Goal: Information Seeking & Learning: Learn about a topic

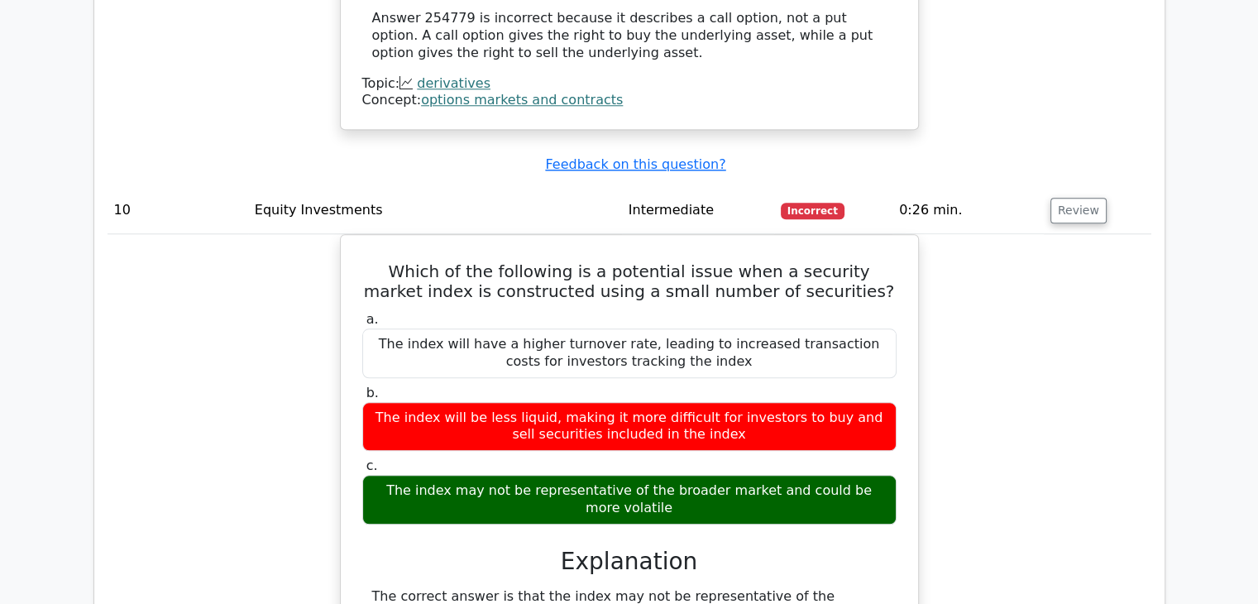
scroll to position [8475, 0]
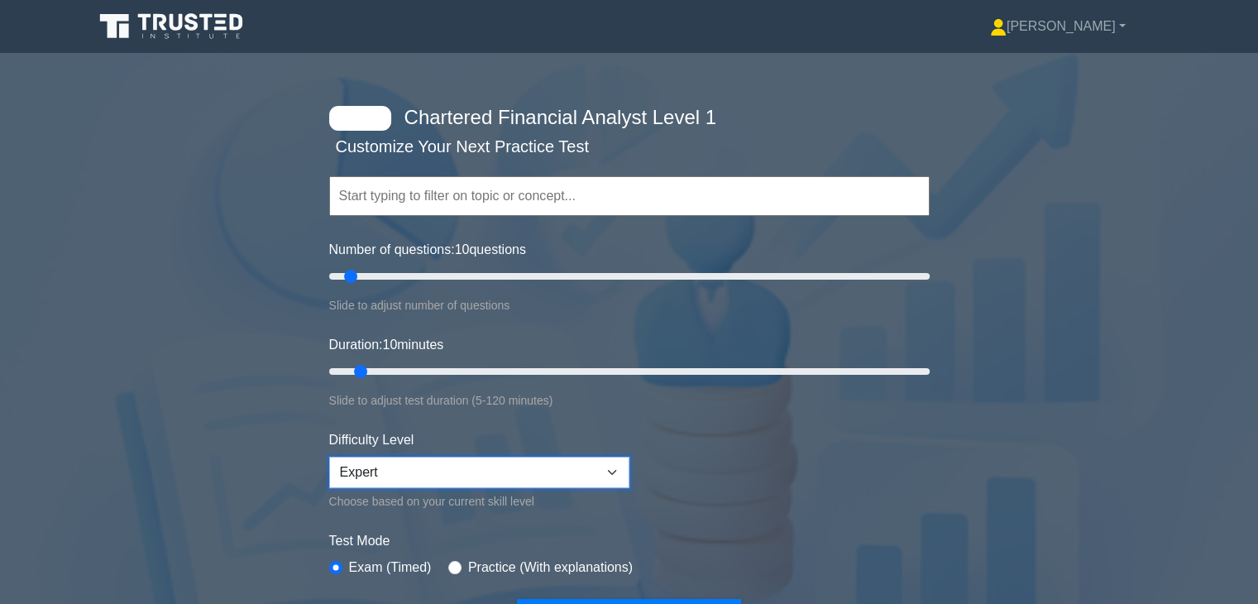
click at [448, 471] on select "Beginner Intermediate Expert" at bounding box center [479, 471] width 300 height 31
select select "beginner"
click at [329, 456] on select "Beginner Intermediate Expert" at bounding box center [479, 471] width 300 height 31
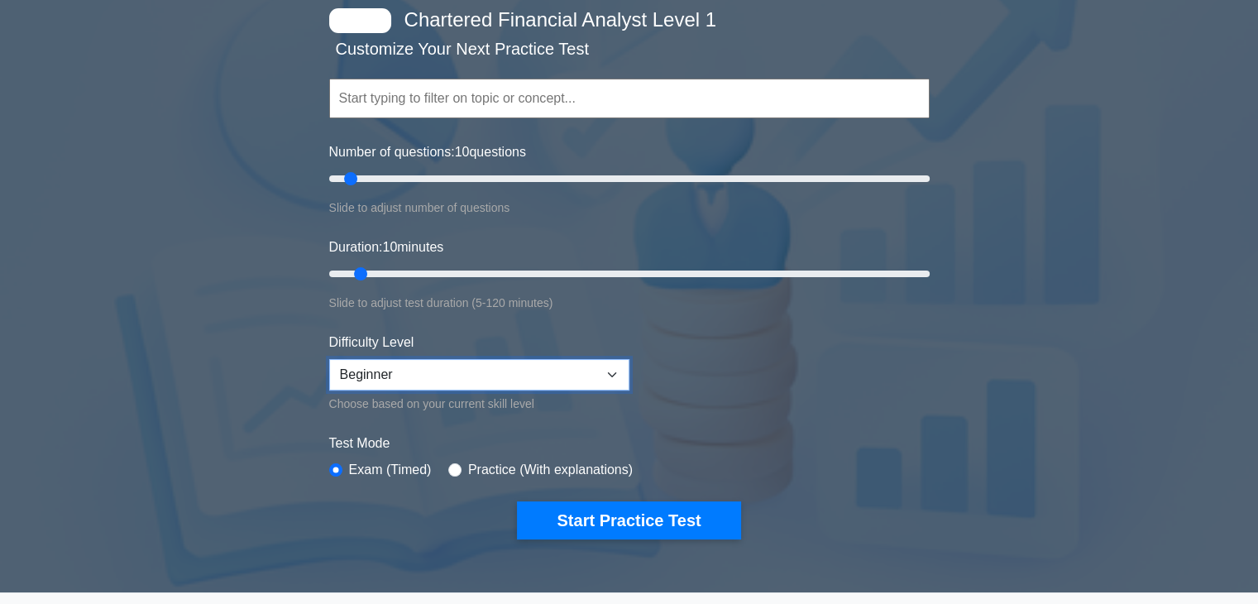
scroll to position [165, 0]
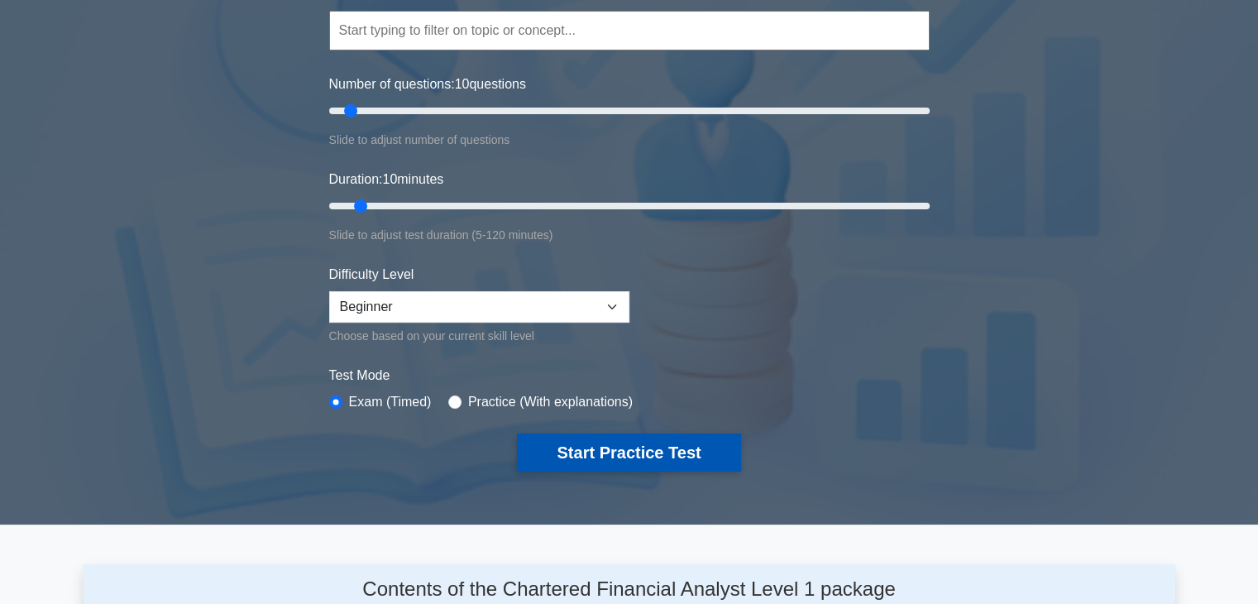
click at [625, 438] on button "Start Practice Test" at bounding box center [628, 452] width 223 height 38
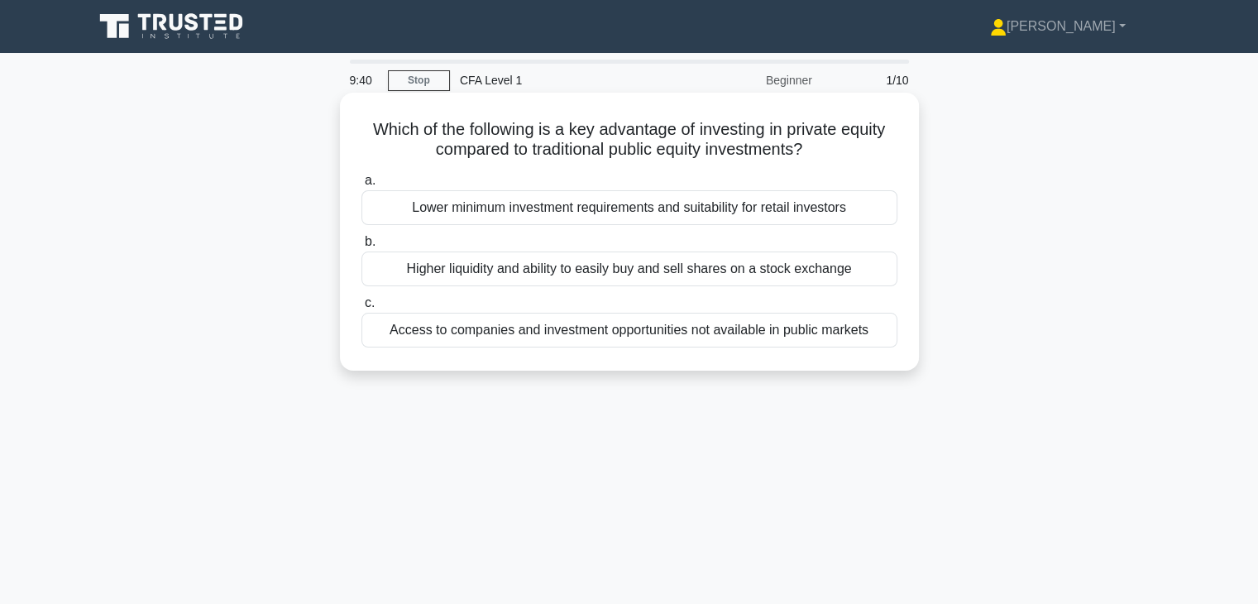
click at [569, 330] on div "Access to companies and investment opportunities not available in public markets" at bounding box center [629, 330] width 536 height 35
click at [361, 308] on input "c. Access to companies and investment opportunities not available in public mar…" at bounding box center [361, 303] width 0 height 11
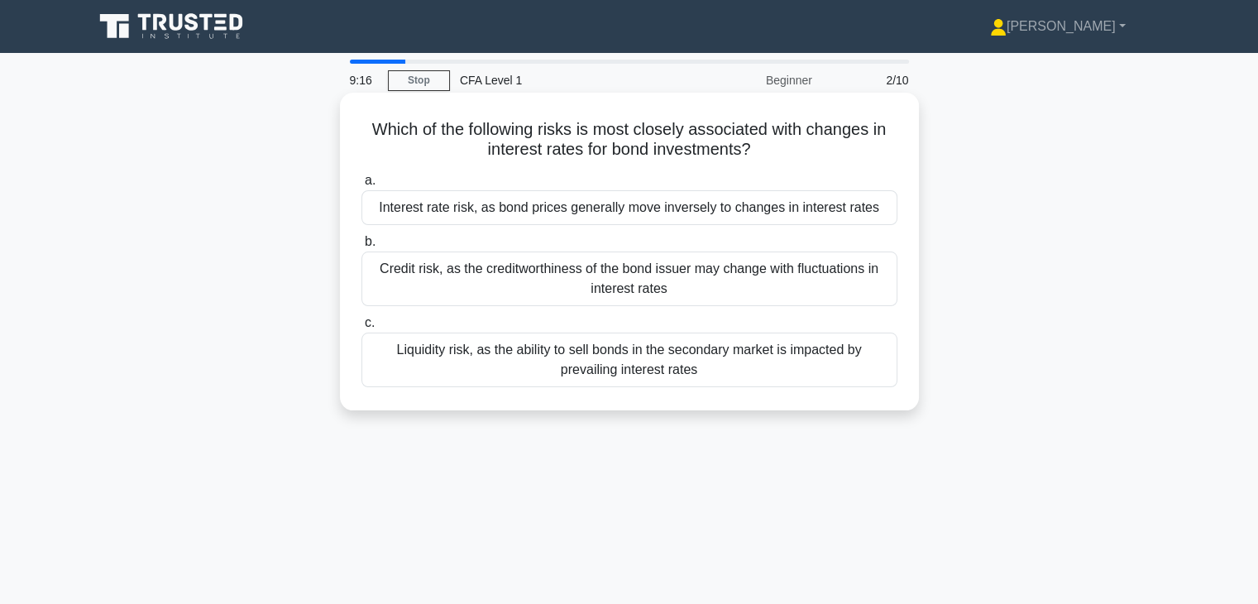
click at [710, 201] on div "Interest rate risk, as bond prices generally move inversely to changes in inter…" at bounding box center [629, 207] width 536 height 35
click at [361, 186] on input "a. Interest rate risk, as bond prices generally move inversely to changes in in…" at bounding box center [361, 180] width 0 height 11
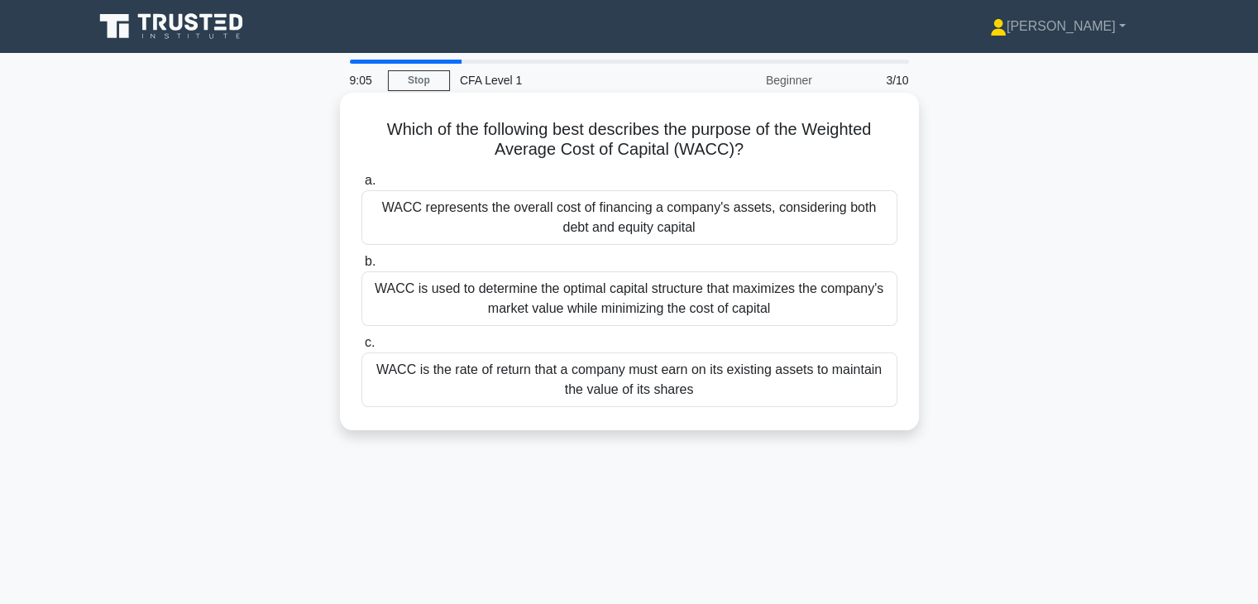
click at [599, 298] on div "WACC is used to determine the optimal capital structure that maximizes the comp…" at bounding box center [629, 298] width 536 height 55
click at [361, 267] on input "b. WACC is used to determine the optimal capital structure that maximizes the c…" at bounding box center [361, 261] width 0 height 11
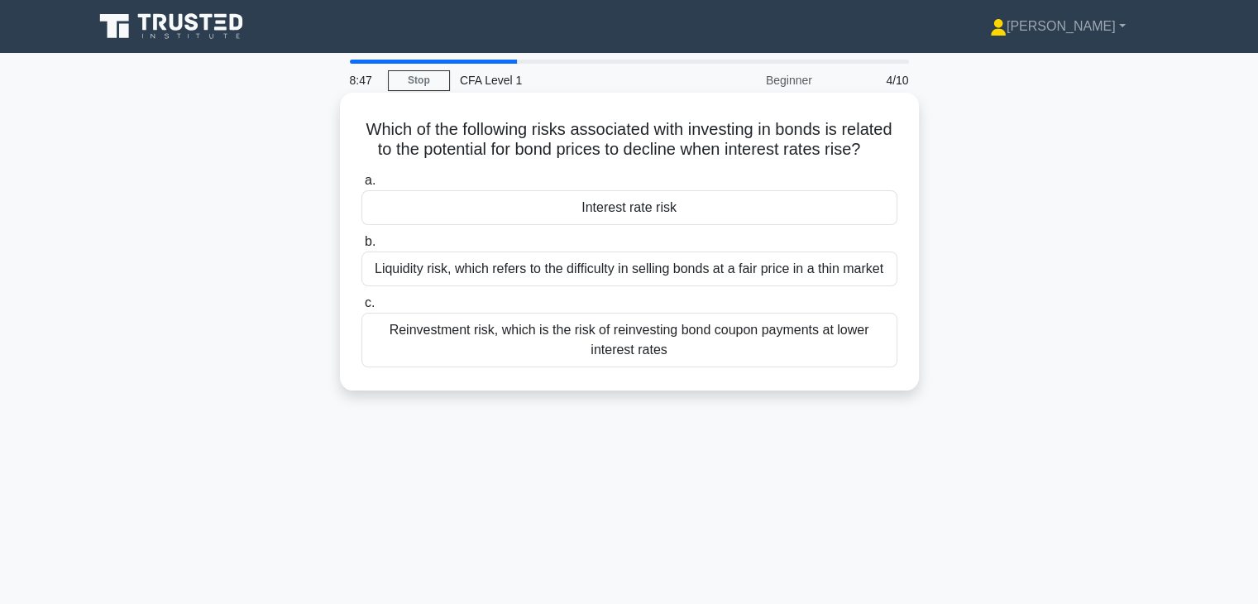
click at [576, 365] on div "Reinvestment risk, which is the risk of reinvesting bond coupon payments at low…" at bounding box center [629, 340] width 536 height 55
click at [361, 308] on input "c. Reinvestment risk, which is the risk of reinvesting bond coupon payments at …" at bounding box center [361, 303] width 0 height 11
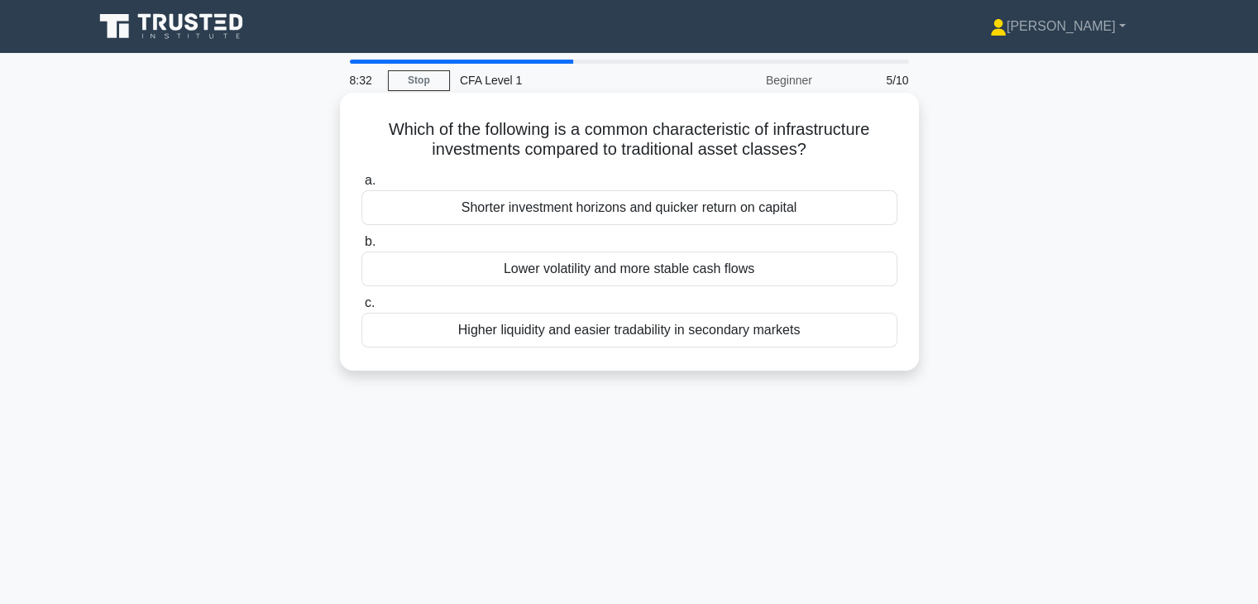
click at [576, 279] on div "Lower volatility and more stable cash flows" at bounding box center [629, 268] width 536 height 35
click at [361, 247] on input "b. Lower volatility and more stable cash flows" at bounding box center [361, 242] width 0 height 11
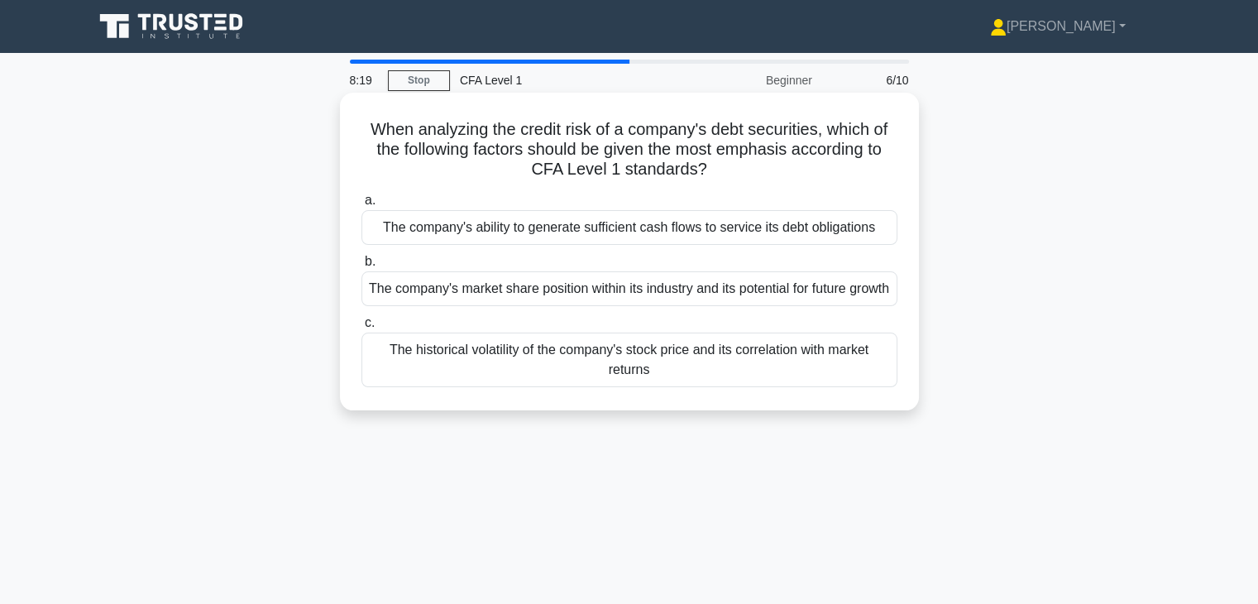
click at [572, 385] on div "The historical volatility of the company's stock price and its correlation with…" at bounding box center [629, 359] width 536 height 55
click at [361, 328] on input "c. The historical volatility of the company's stock price and its correlation w…" at bounding box center [361, 323] width 0 height 11
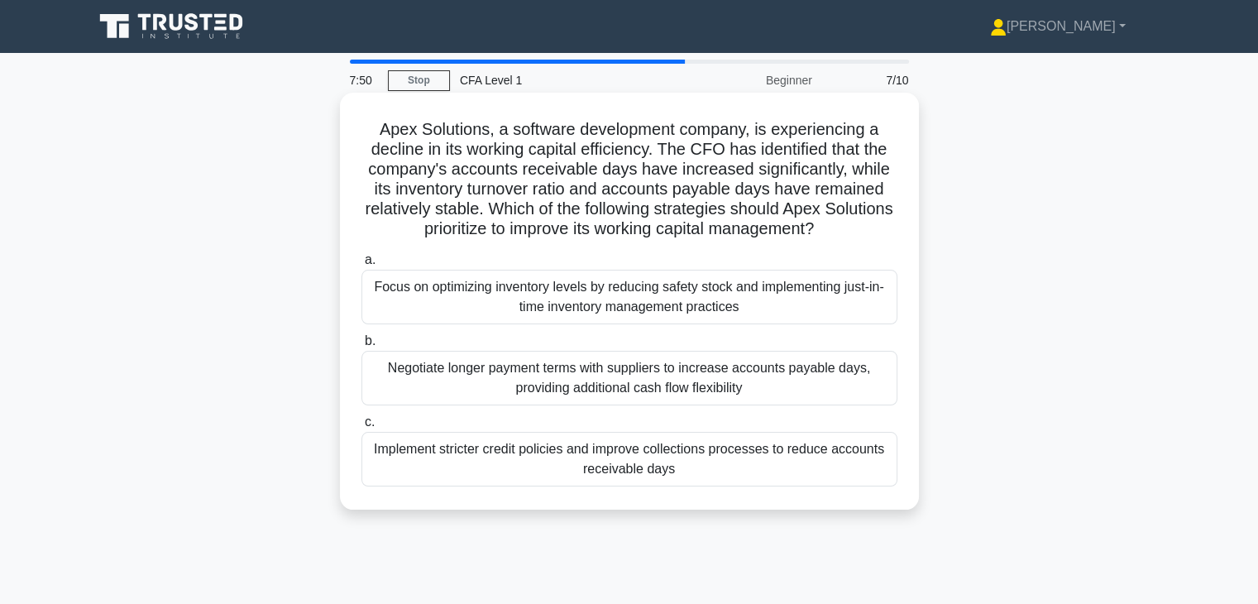
click at [648, 459] on div "Implement stricter credit policies and improve collections processes to reduce …" at bounding box center [629, 459] width 536 height 55
click at [361, 428] on input "c. Implement stricter credit policies and improve collections processes to redu…" at bounding box center [361, 422] width 0 height 11
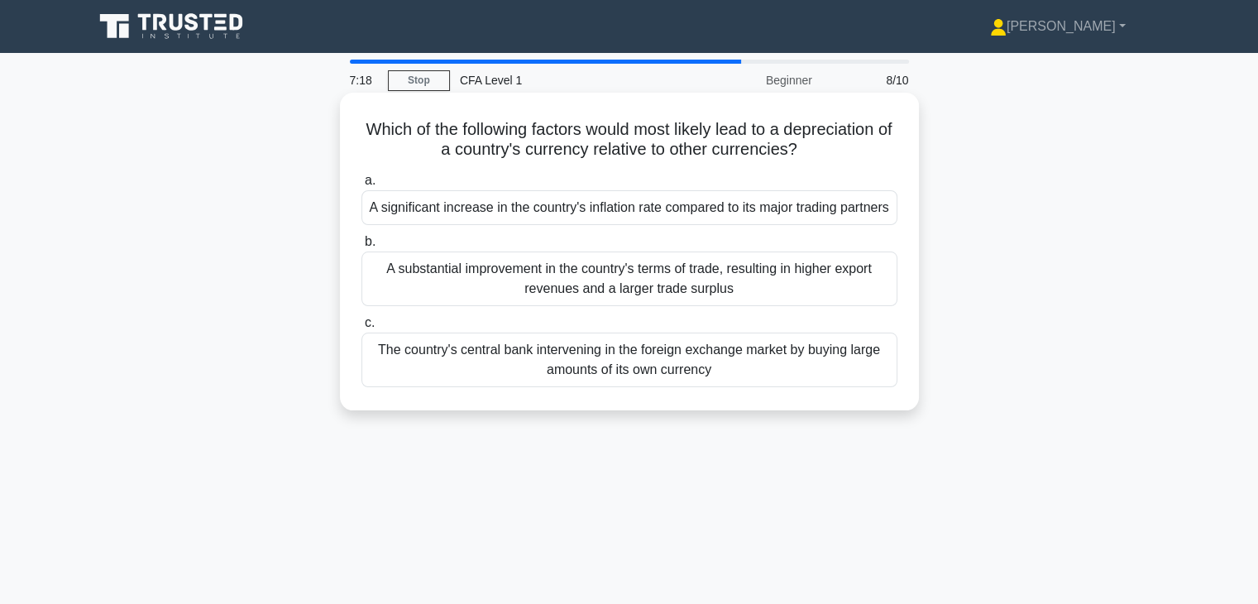
click at [480, 378] on div "The country's central bank intervening in the foreign exchange market by buying…" at bounding box center [629, 359] width 536 height 55
click at [361, 328] on input "c. The country's central bank intervening in the foreign exchange market by buy…" at bounding box center [361, 323] width 0 height 11
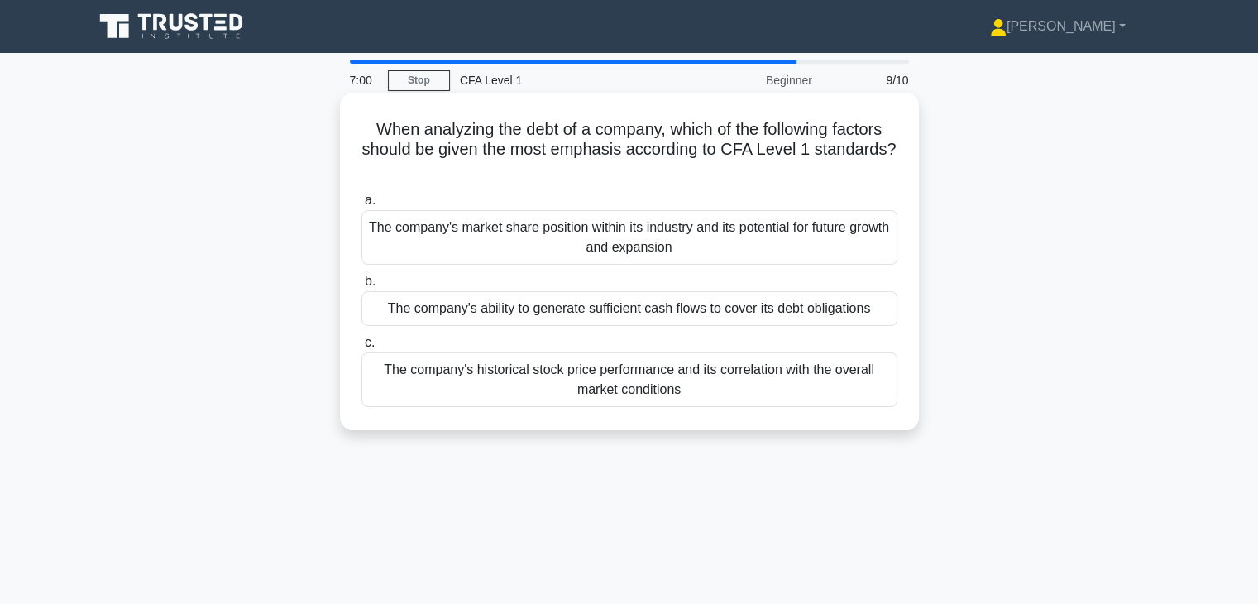
click at [558, 246] on div "The company's market share position within its industry and its potential for f…" at bounding box center [629, 237] width 536 height 55
click at [361, 206] on input "a. The company's market share position within its industry and its potential fo…" at bounding box center [361, 200] width 0 height 11
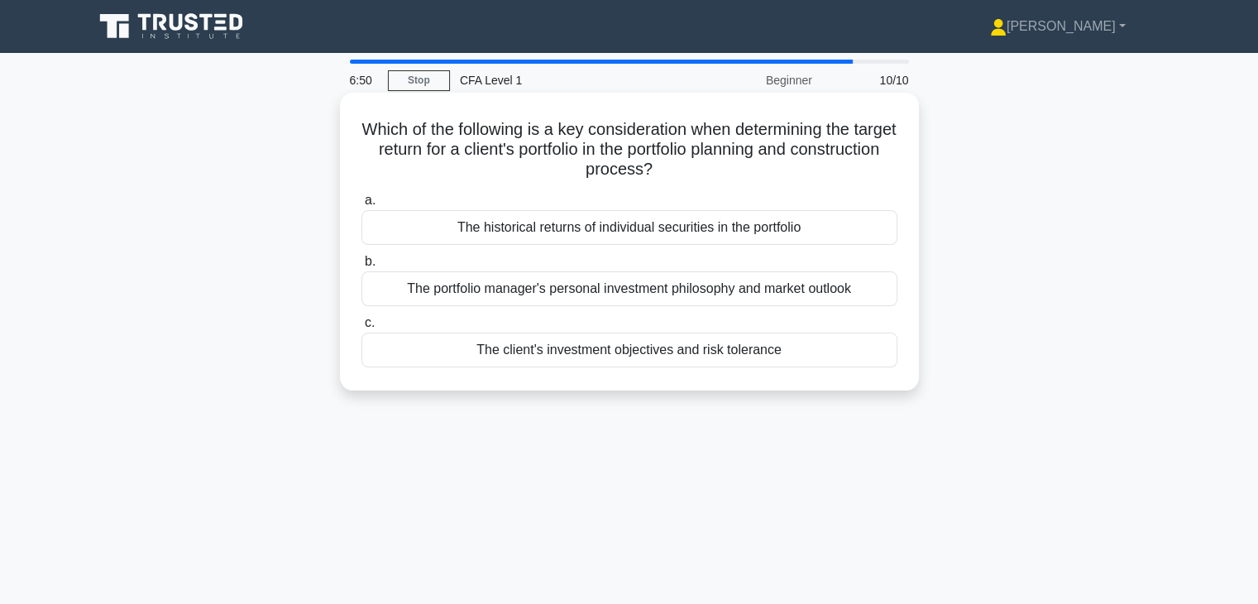
click at [664, 362] on div "The client's investment objectives and risk tolerance" at bounding box center [629, 349] width 536 height 35
click at [361, 328] on input "c. The client's investment objectives and risk tolerance" at bounding box center [361, 323] width 0 height 11
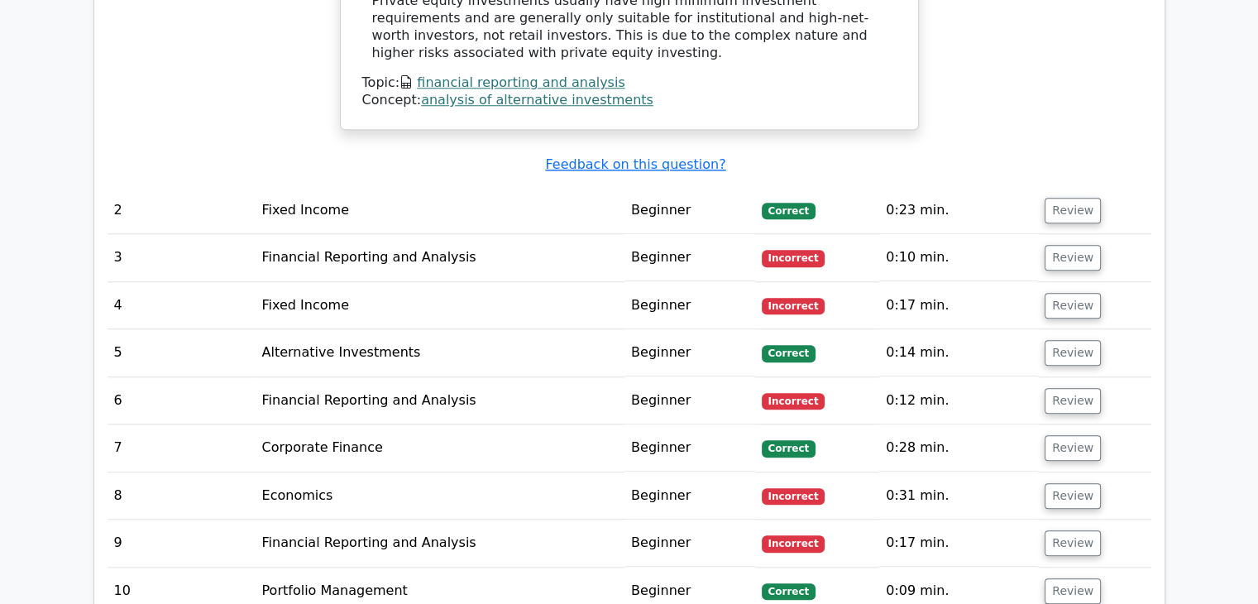
scroll to position [1654, 0]
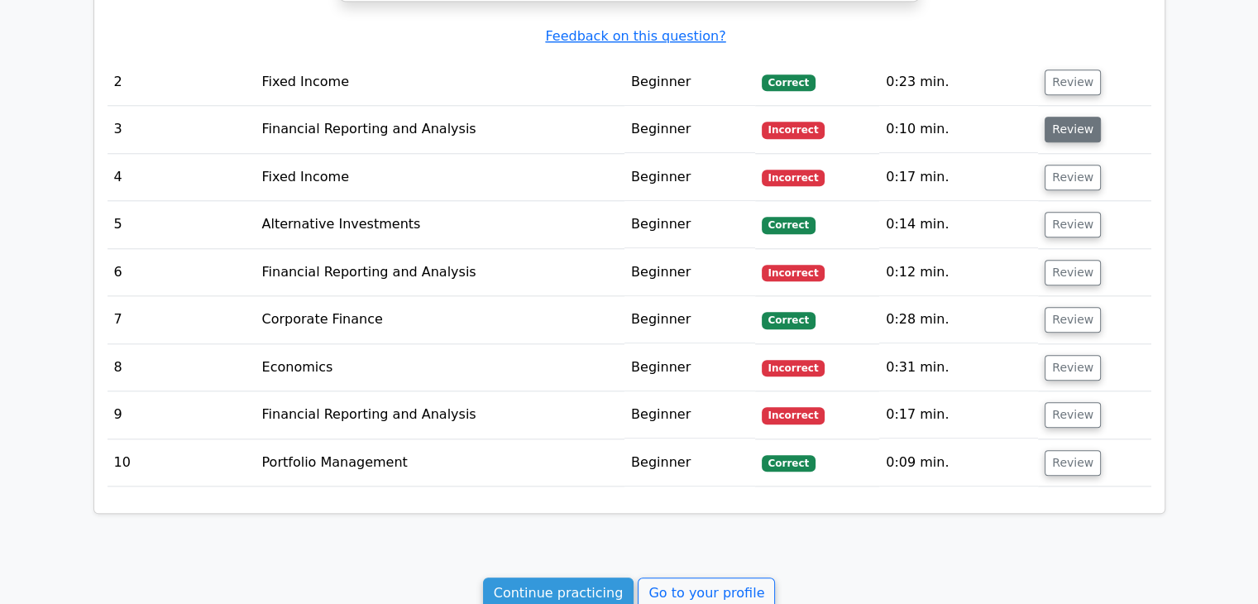
click at [1083, 117] on button "Review" at bounding box center [1072, 130] width 56 height 26
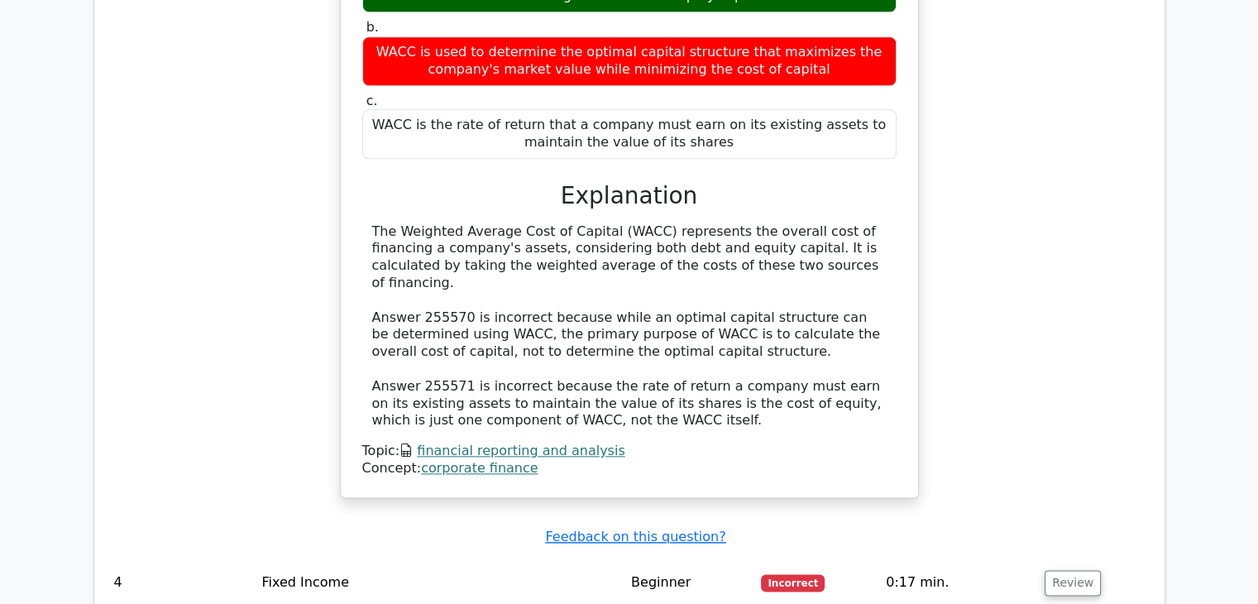
scroll to position [2067, 0]
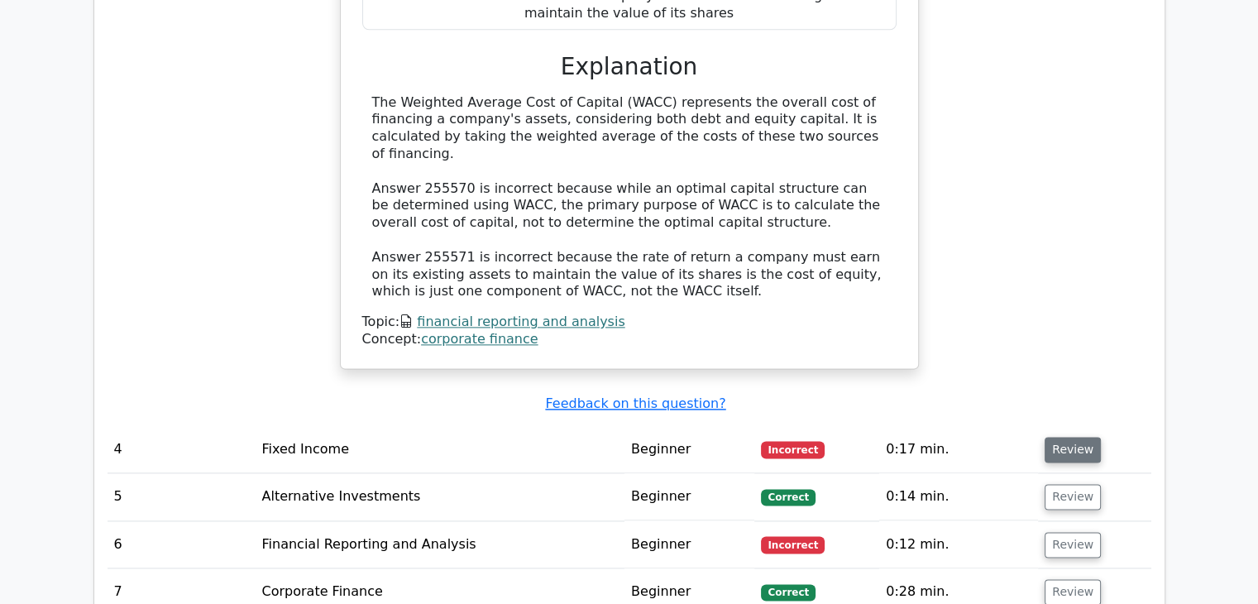
click at [1068, 437] on button "Review" at bounding box center [1072, 450] width 56 height 26
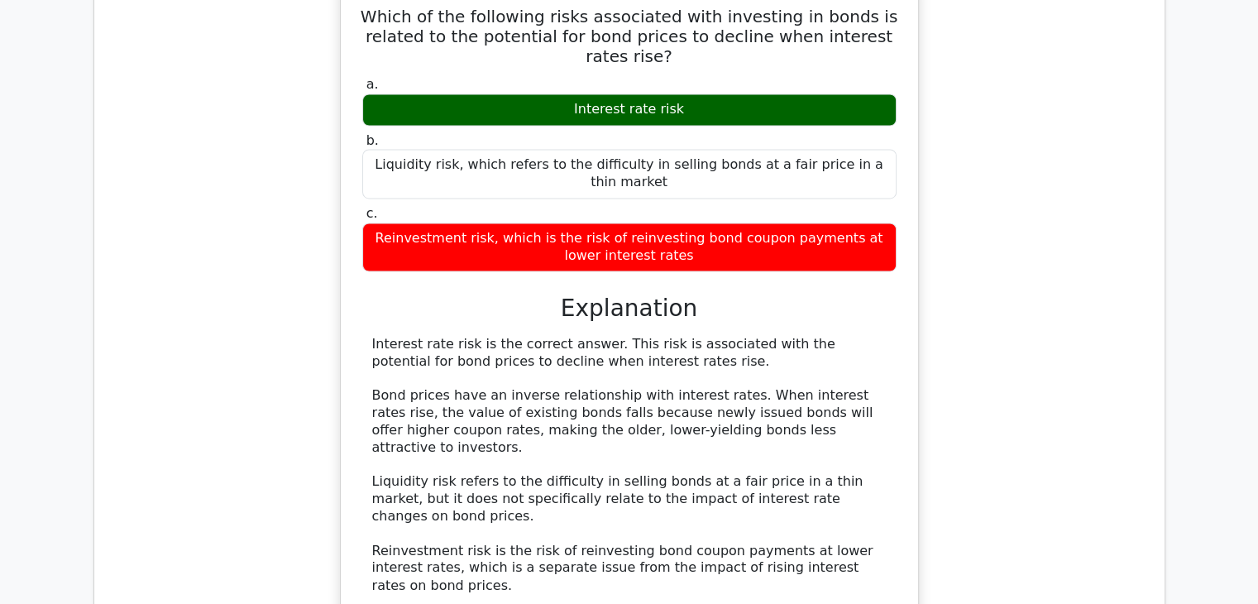
scroll to position [2729, 0]
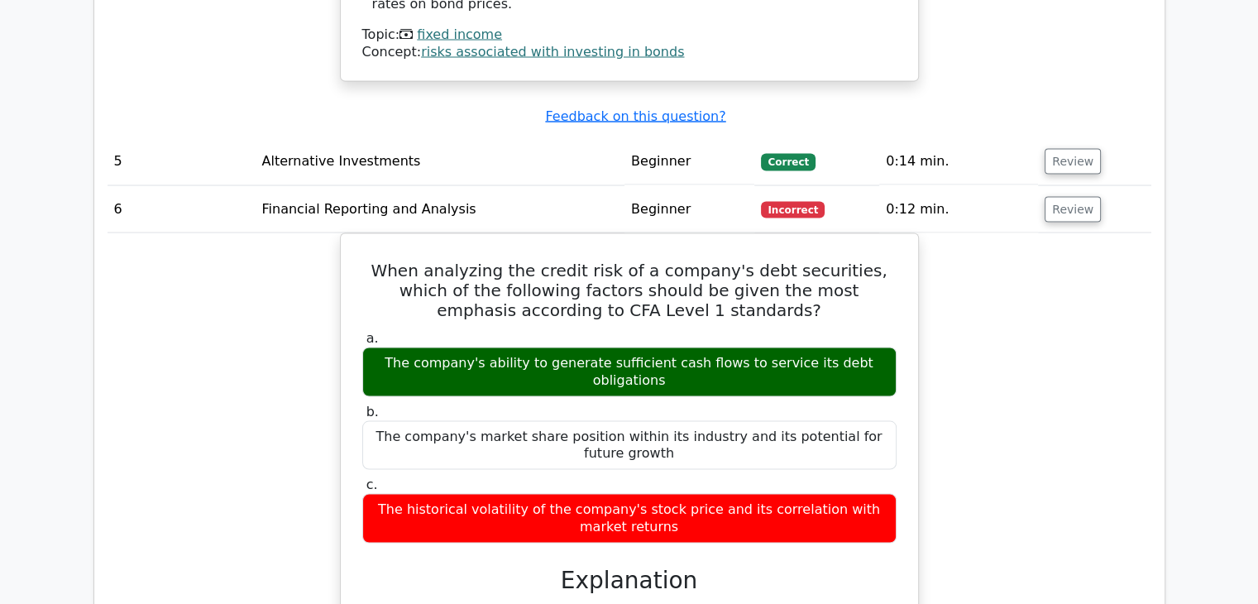
scroll to position [3556, 0]
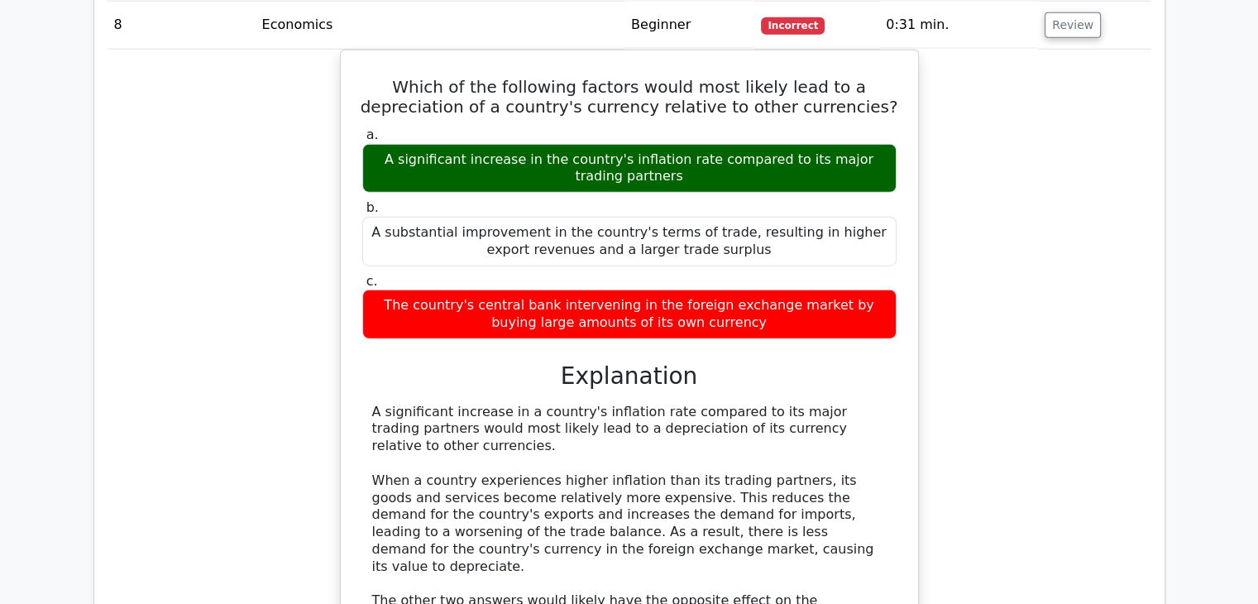
scroll to position [4465, 0]
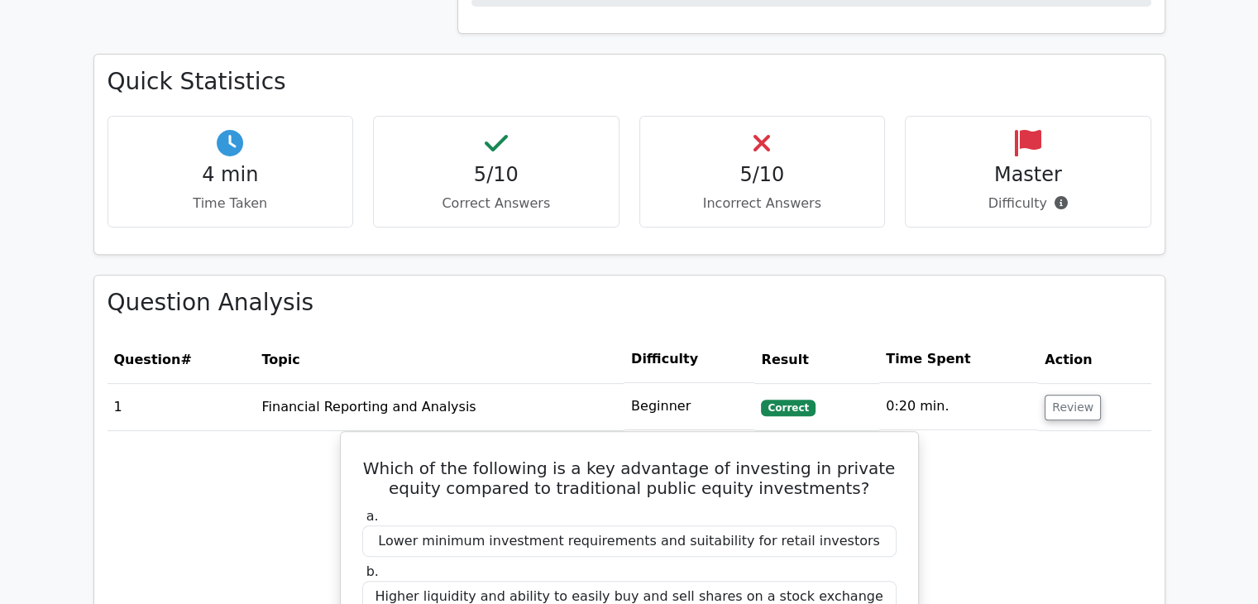
scroll to position [0, 0]
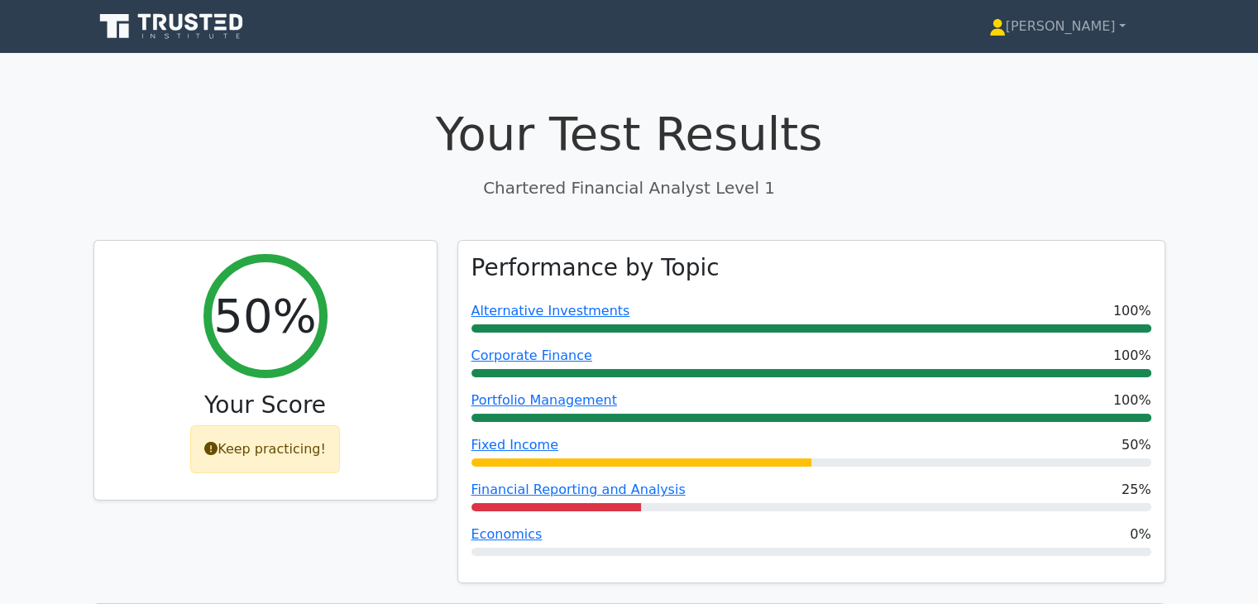
click at [176, 24] on icon at bounding box center [172, 26] width 159 height 31
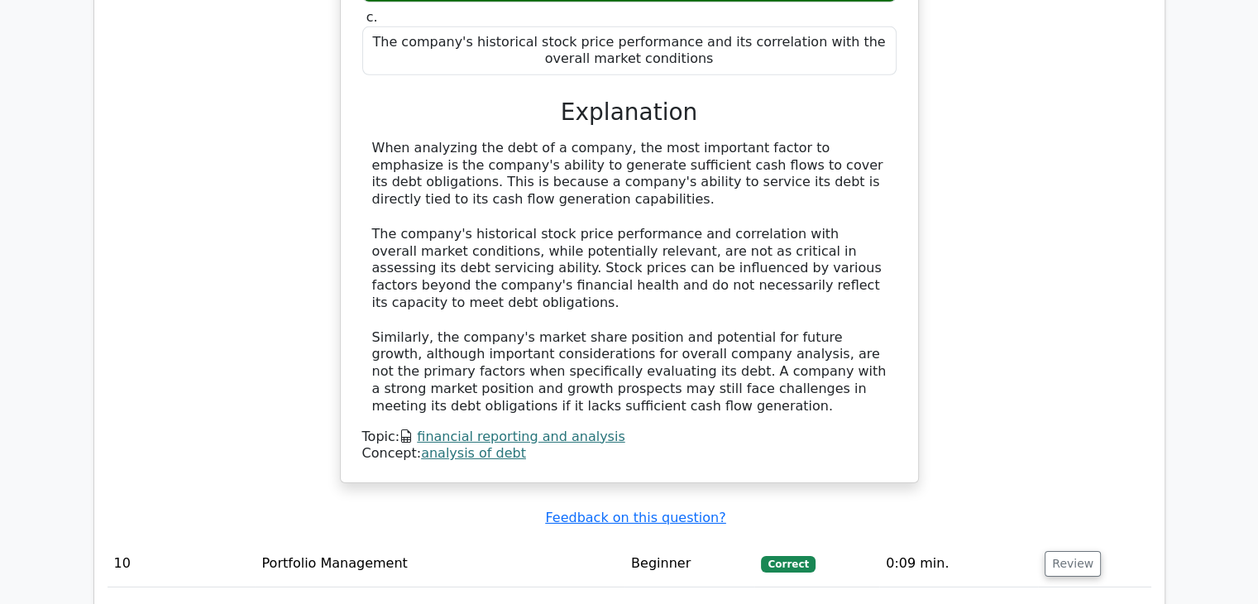
scroll to position [5464, 0]
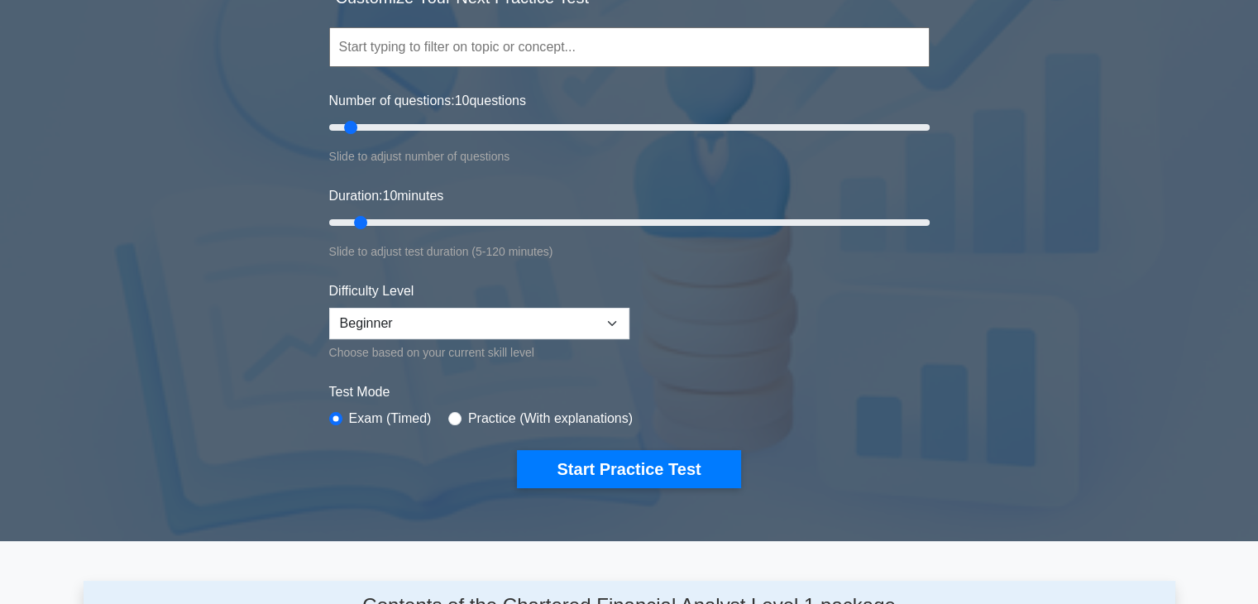
scroll to position [248, 0]
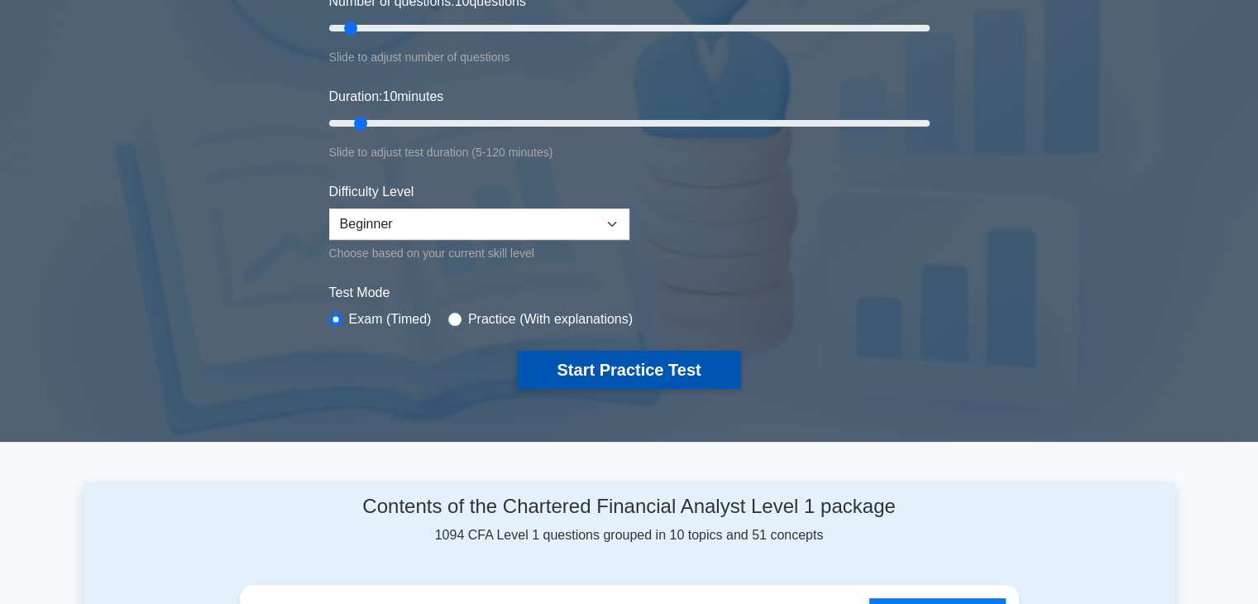
click at [651, 373] on button "Start Practice Test" at bounding box center [628, 370] width 223 height 38
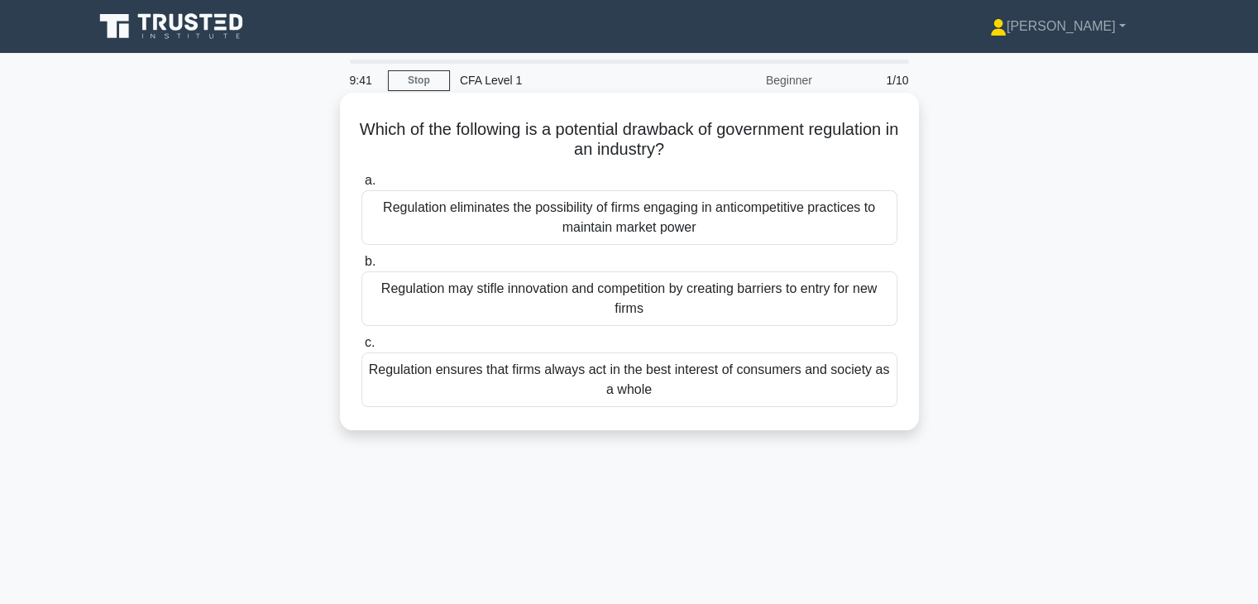
click at [655, 299] on div "Regulation may stifle innovation and competition by creating barriers to entry …" at bounding box center [629, 298] width 536 height 55
click at [361, 267] on input "b. Regulation may stifle innovation and competition by creating barriers to ent…" at bounding box center [361, 261] width 0 height 11
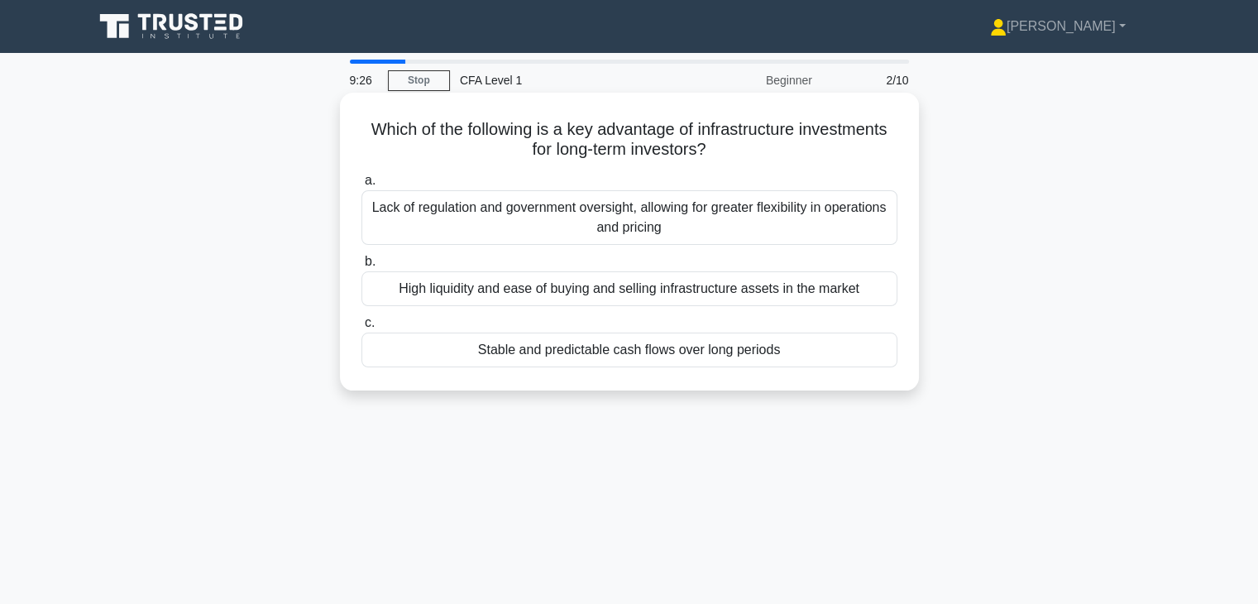
click at [673, 356] on div "Stable and predictable cash flows over long periods" at bounding box center [629, 349] width 536 height 35
click at [361, 328] on input "c. Stable and predictable cash flows over long periods" at bounding box center [361, 323] width 0 height 11
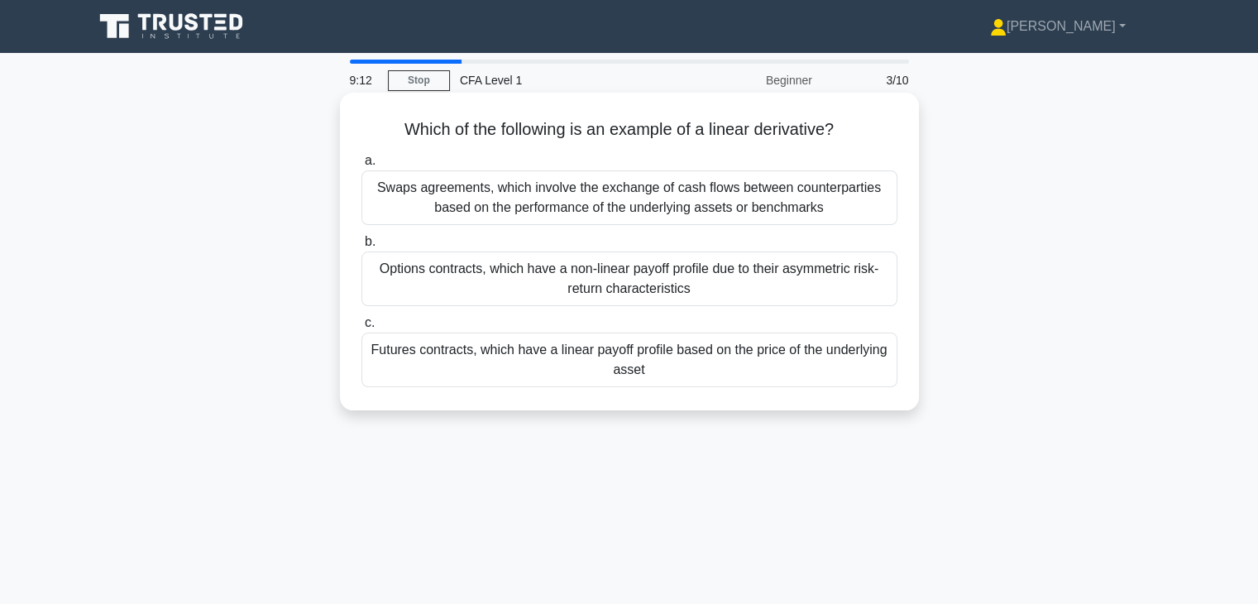
click at [666, 351] on div "Futures contracts, which have a linear payoff profile based on the price of the…" at bounding box center [629, 359] width 536 height 55
click at [361, 328] on input "c. Futures contracts, which have a linear payoff profile based on the price of …" at bounding box center [361, 323] width 0 height 11
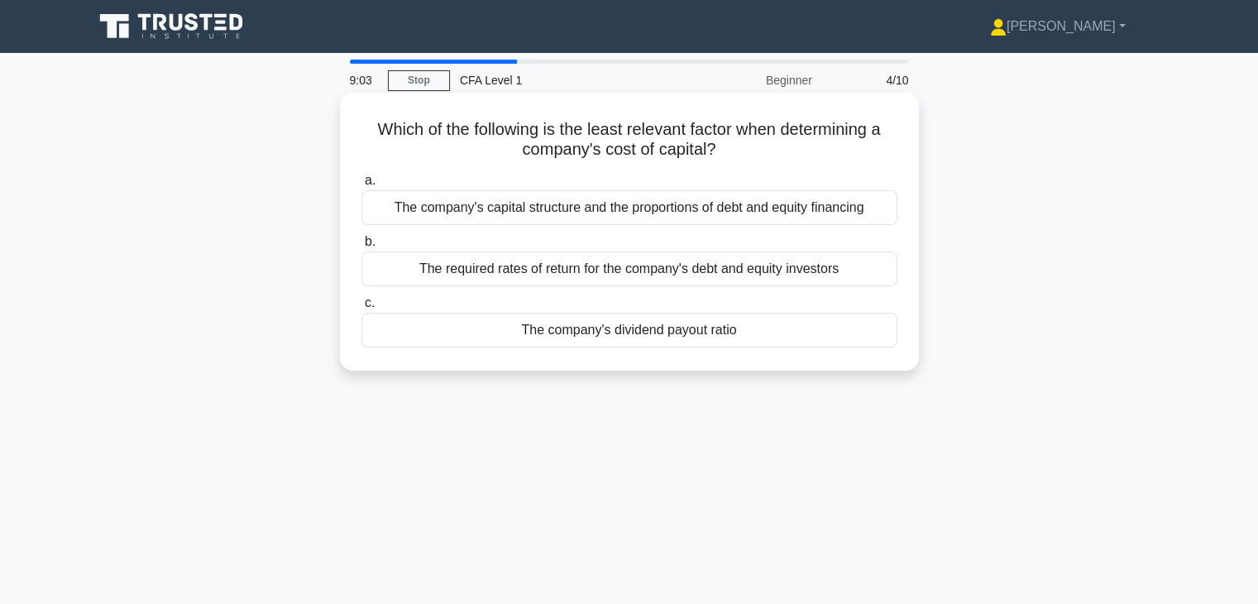
click at [679, 328] on div "The company's dividend payout ratio" at bounding box center [629, 330] width 536 height 35
click at [361, 308] on input "c. The company's dividend payout ratio" at bounding box center [361, 303] width 0 height 11
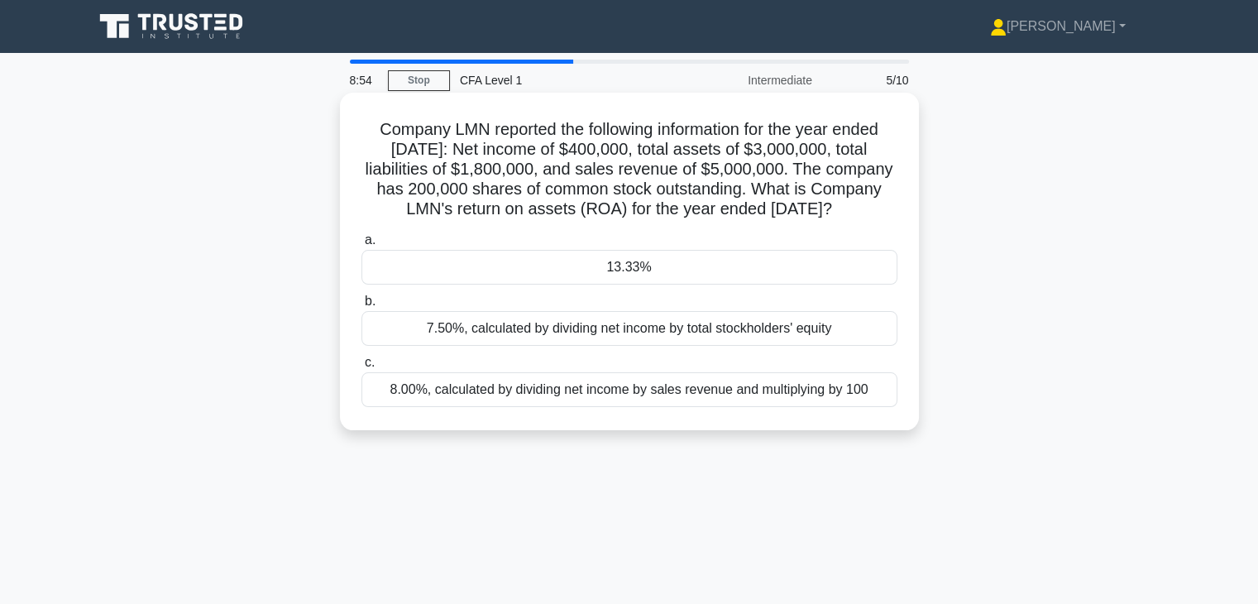
click at [692, 346] on div "7.50%, calculated by dividing net income by total stockholders' equity" at bounding box center [629, 328] width 536 height 35
click at [361, 307] on input "b. 7.50%, calculated by dividing net income by total stockholders' equity" at bounding box center [361, 301] width 0 height 11
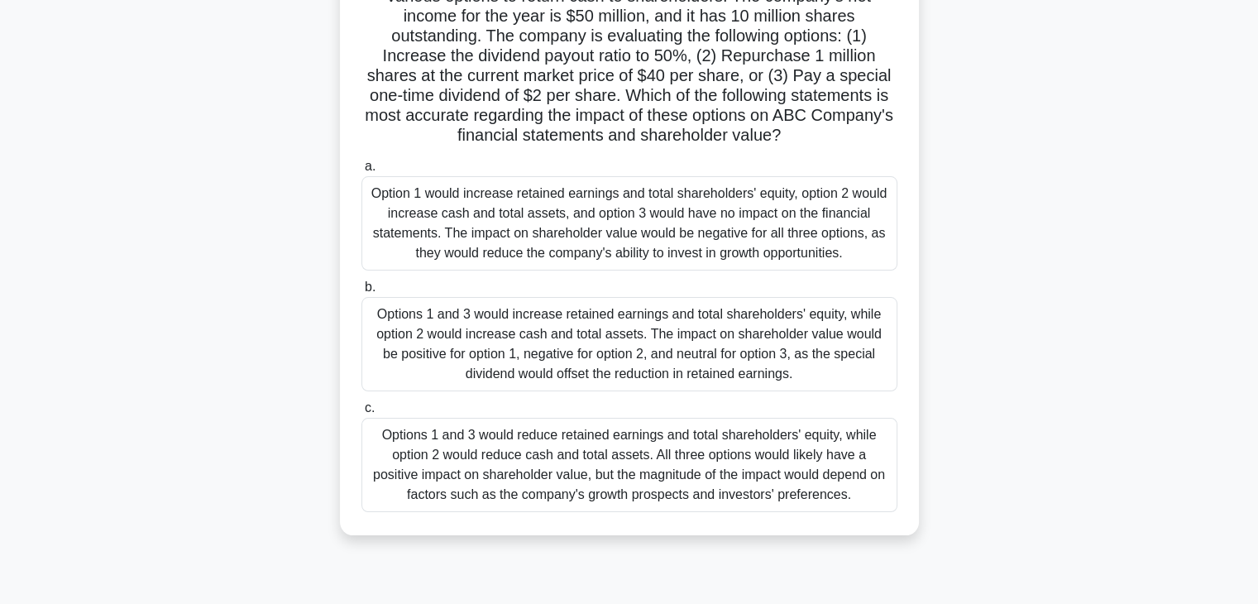
scroll to position [125, 0]
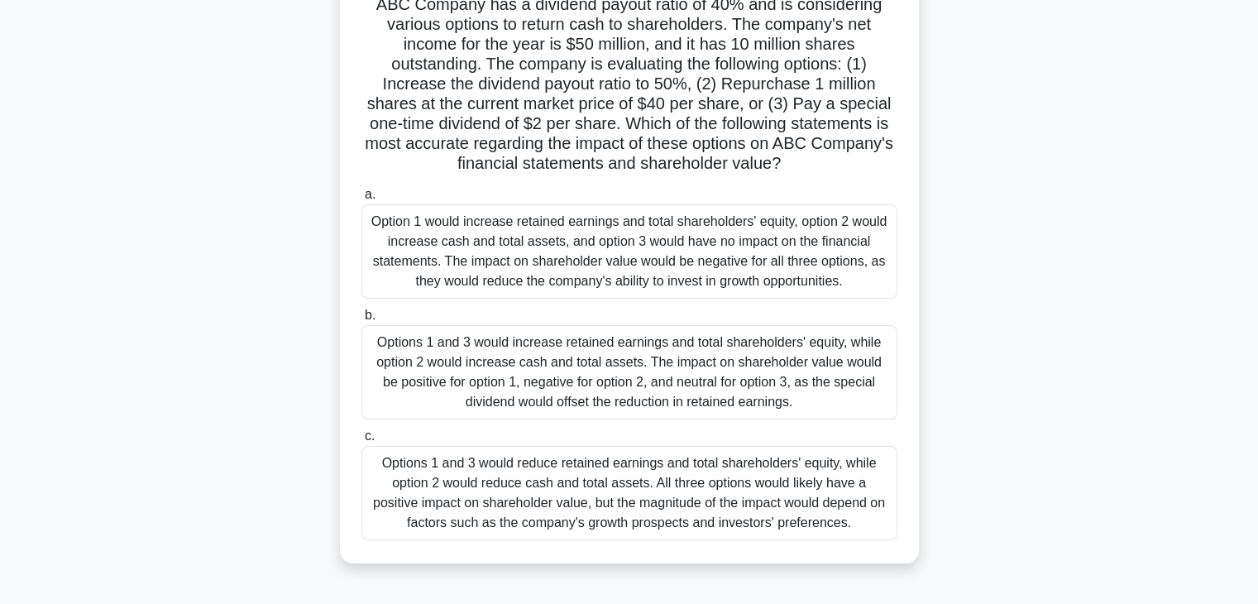
click at [622, 375] on div "Options 1 and 3 would increase retained earnings and total shareholders' equity…" at bounding box center [629, 372] width 536 height 94
click at [361, 321] on input "b. Options 1 and 3 would increase retained earnings and total shareholders' equ…" at bounding box center [361, 315] width 0 height 11
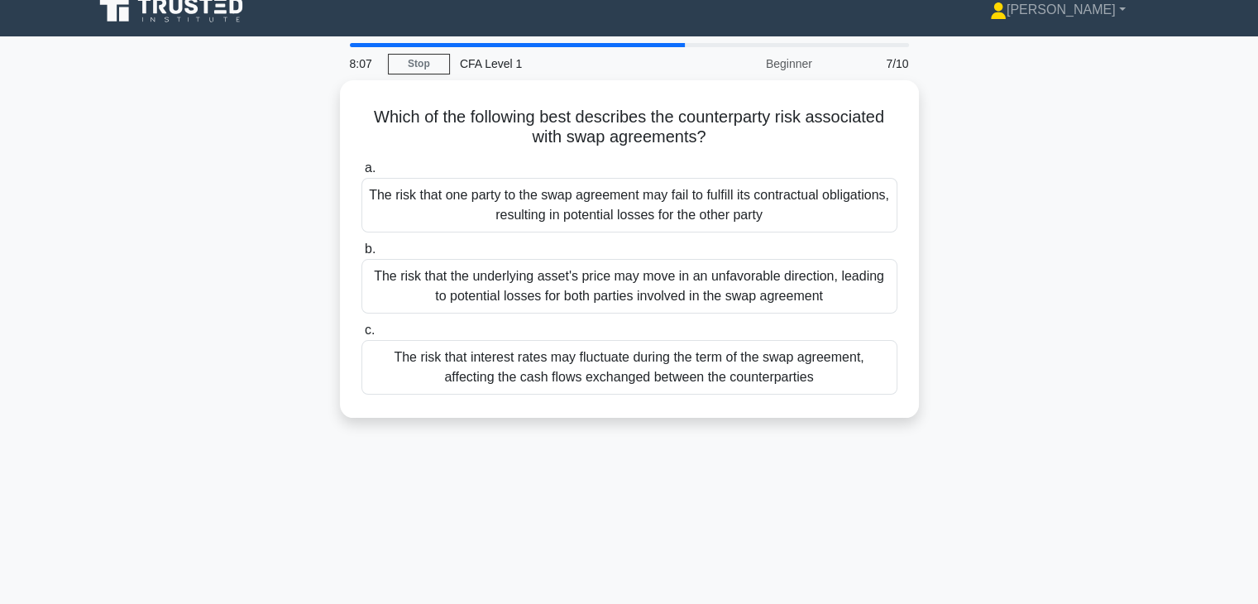
scroll to position [0, 0]
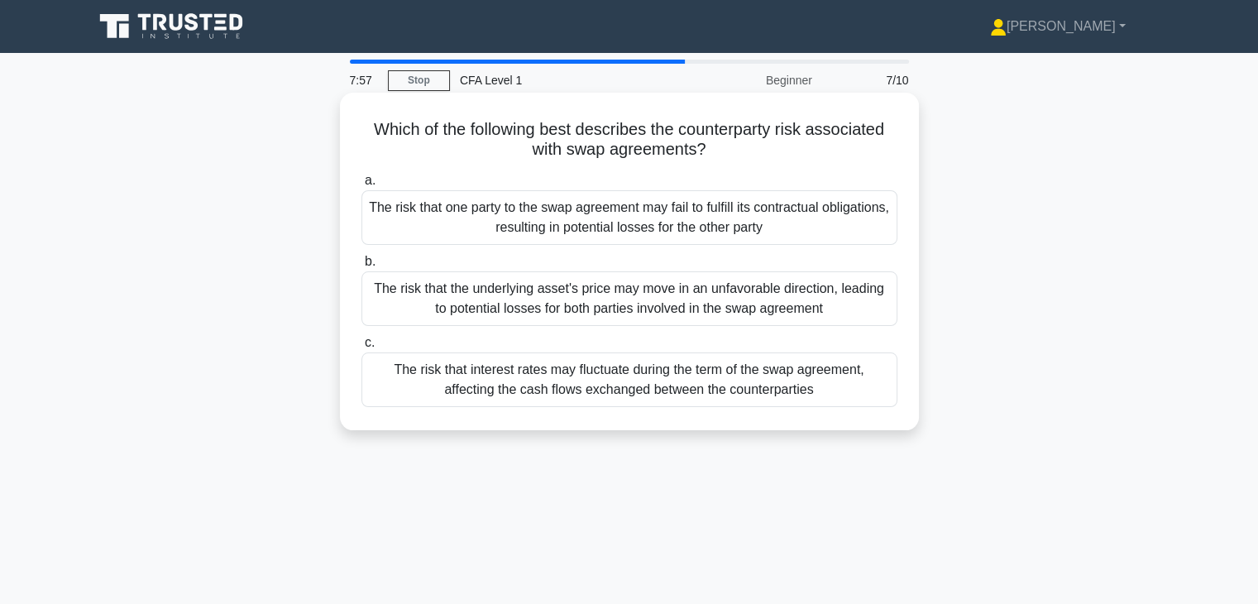
click at [622, 369] on div "The risk that interest rates may fluctuate during the term of the swap agreemen…" at bounding box center [629, 379] width 536 height 55
click at [361, 348] on input "c. The risk that interest rates may fluctuate during the term of the swap agree…" at bounding box center [361, 342] width 0 height 11
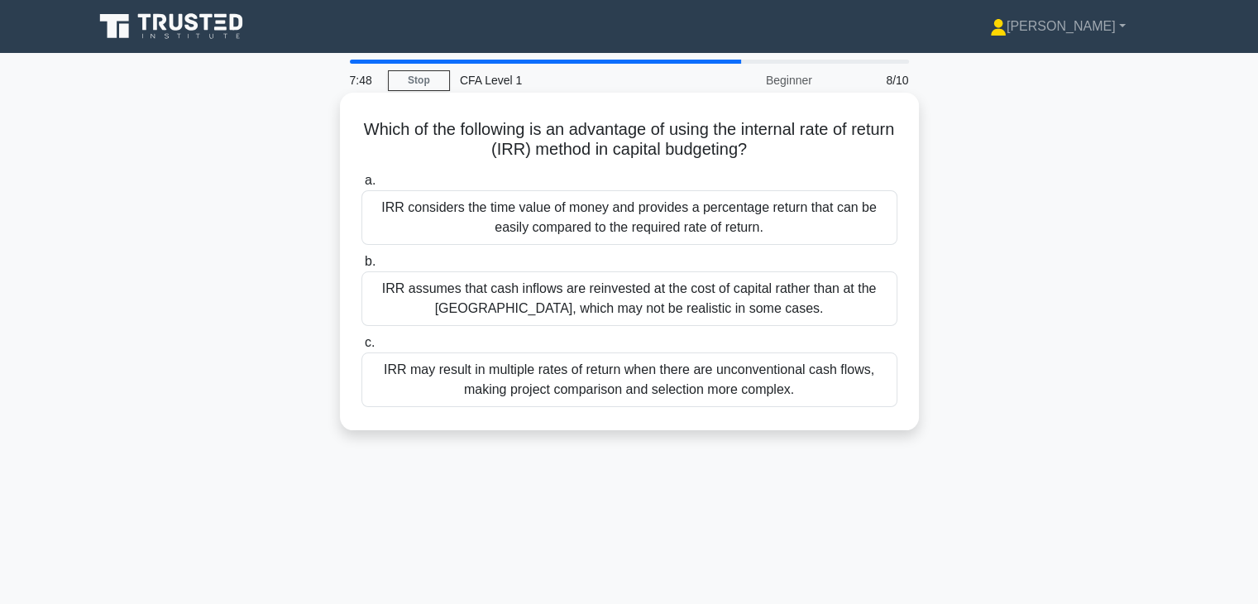
click at [648, 205] on div "IRR considers the time value of money and provides a percentage return that can…" at bounding box center [629, 217] width 536 height 55
click at [361, 186] on input "a. IRR considers the time value of money and provides a percentage return that …" at bounding box center [361, 180] width 0 height 11
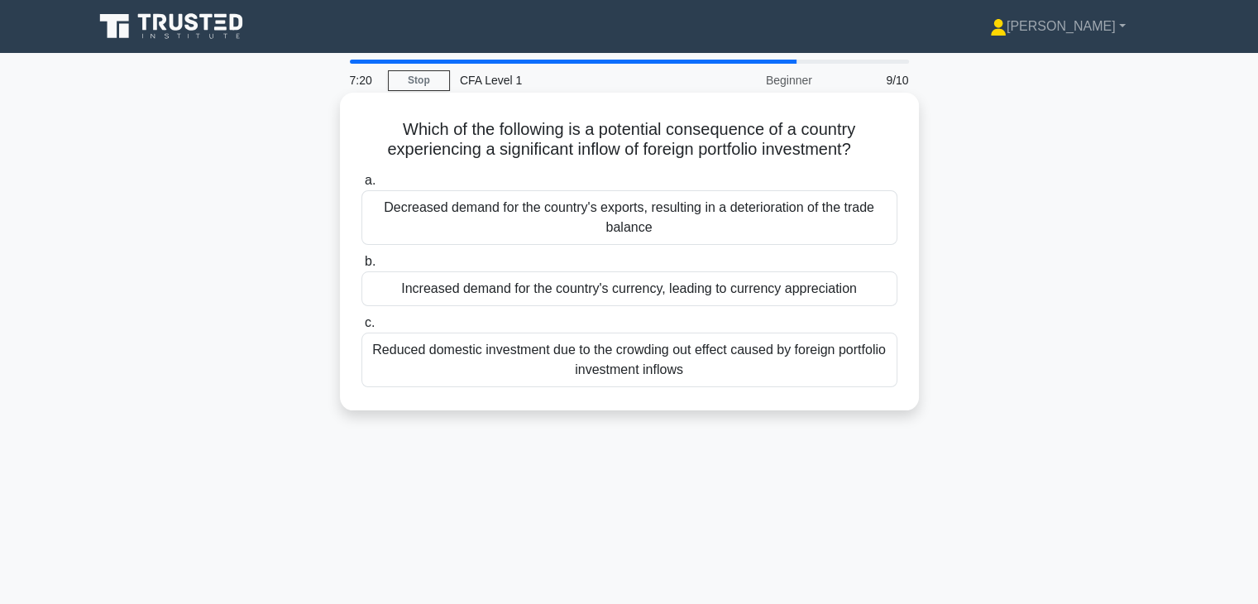
click at [576, 367] on div "Reduced domestic investment due to the crowding out effect caused by foreign po…" at bounding box center [629, 359] width 536 height 55
click at [361, 328] on input "c. Reduced domestic investment due to the crowding out effect caused by foreign…" at bounding box center [361, 323] width 0 height 11
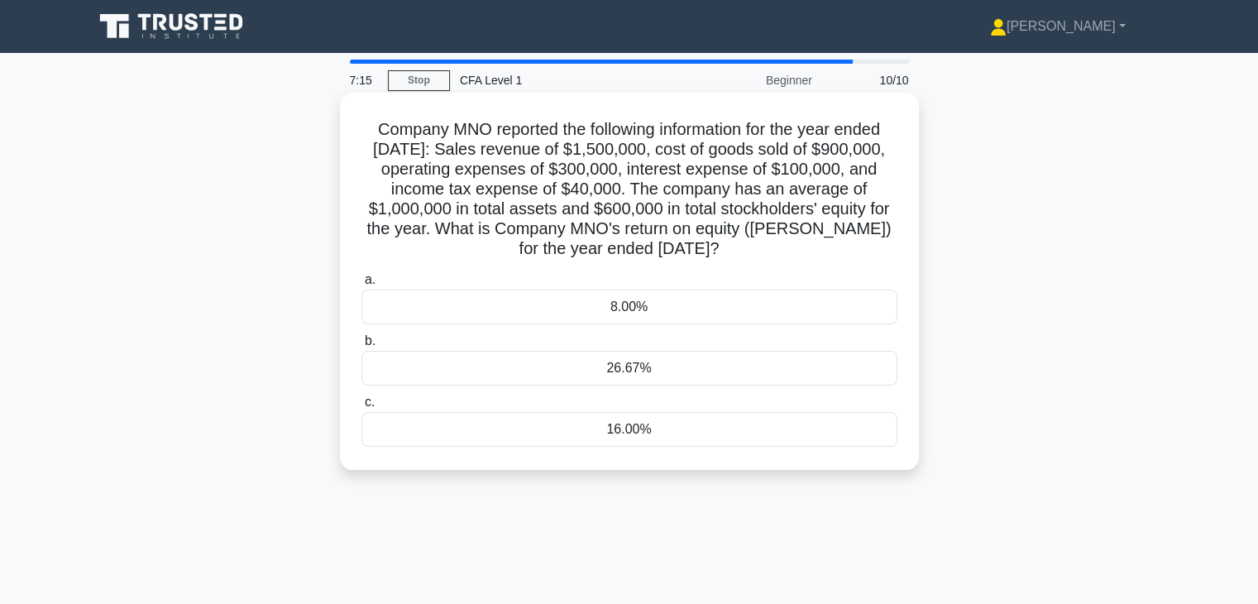
click at [697, 358] on div "26.67%" at bounding box center [629, 368] width 536 height 35
click at [361, 346] on input "b. 26.67%" at bounding box center [361, 341] width 0 height 11
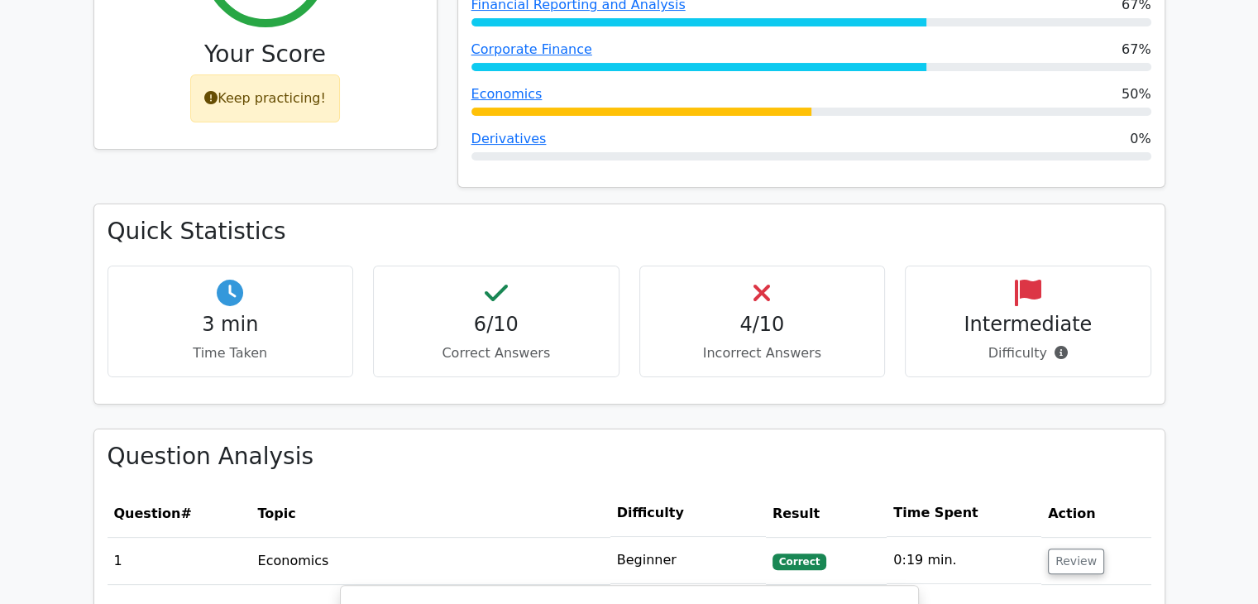
scroll to position [579, 0]
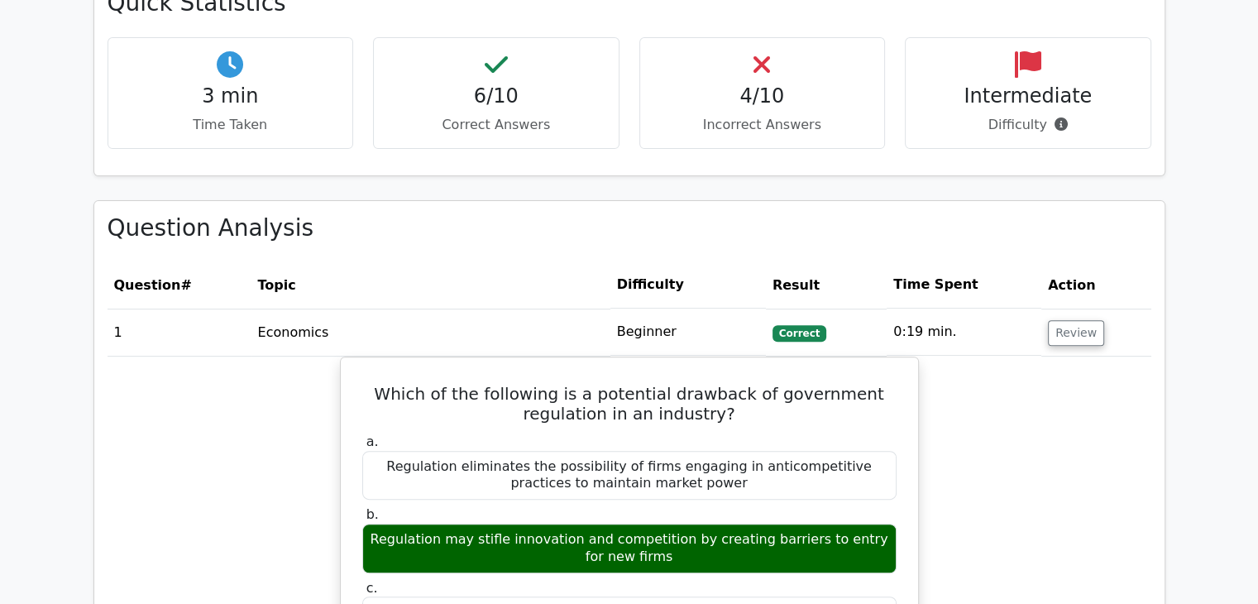
click at [1039, 65] on icon at bounding box center [1028, 64] width 26 height 26
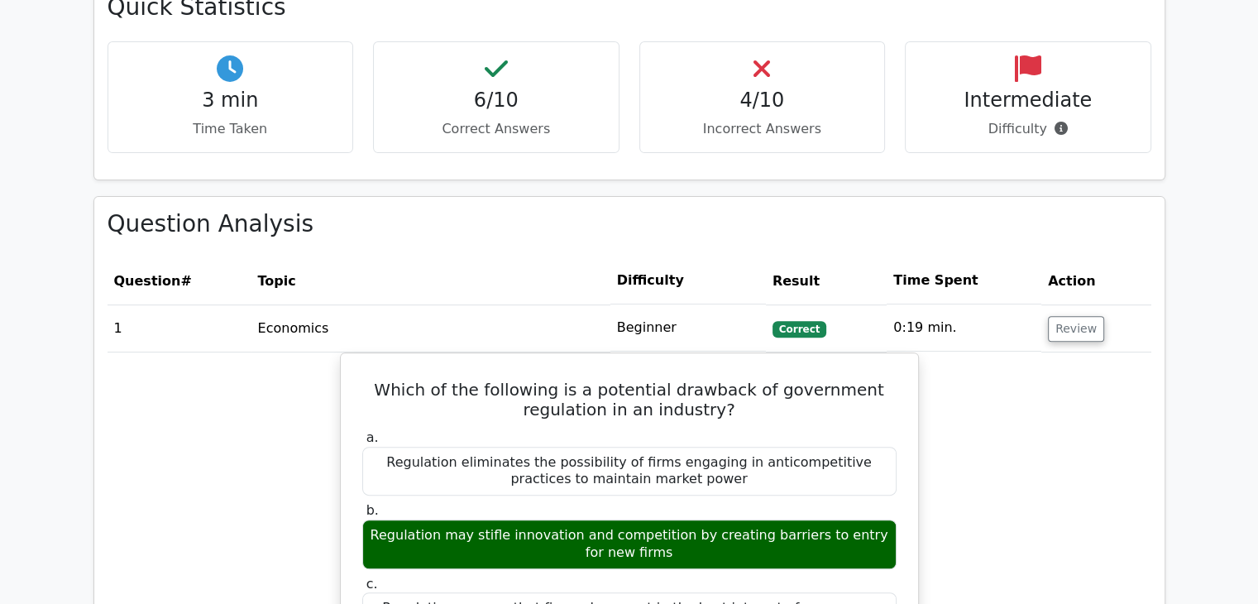
scroll to position [910, 0]
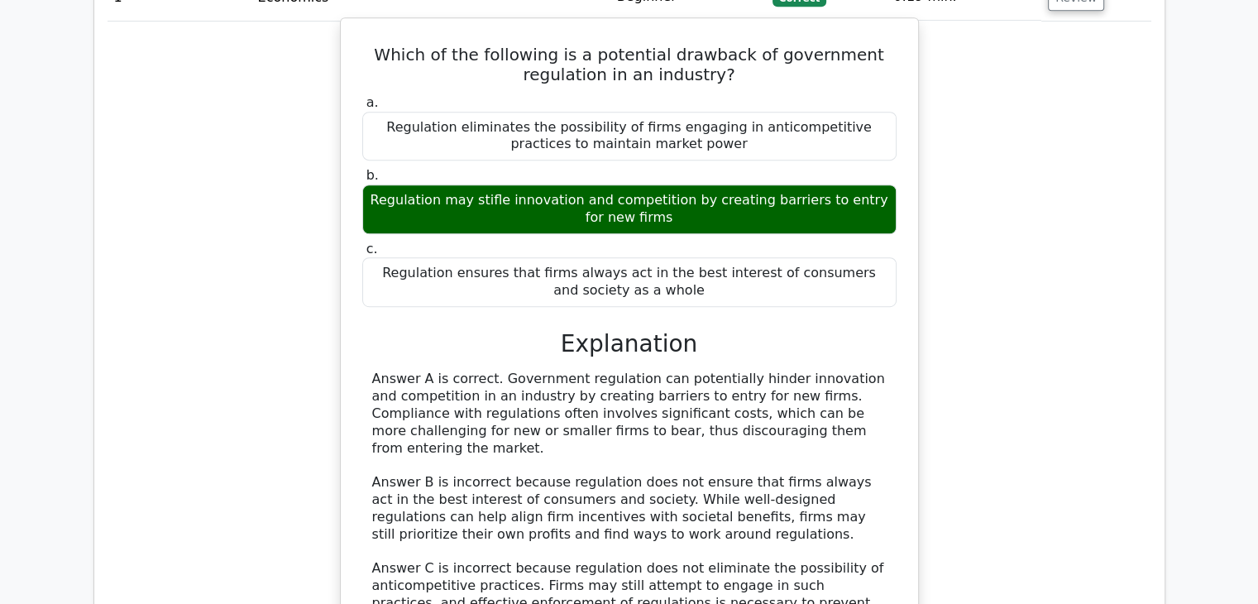
drag, startPoint x: 483, startPoint y: 384, endPoint x: 814, endPoint y: 428, distance: 333.7
click at [814, 428] on div "Answer A is correct. Government regulation can potentially hinder innovation an…" at bounding box center [629, 499] width 514 height 258
copy div ". Government regulation can potentially hinder innovation and competition in an…"
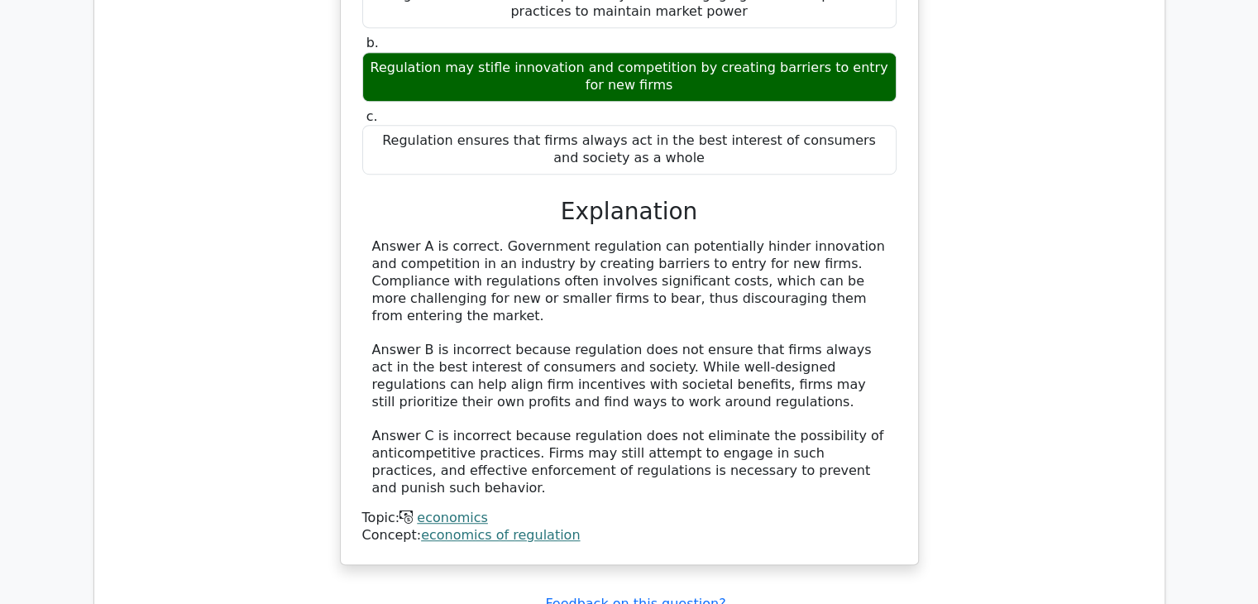
scroll to position [1240, 0]
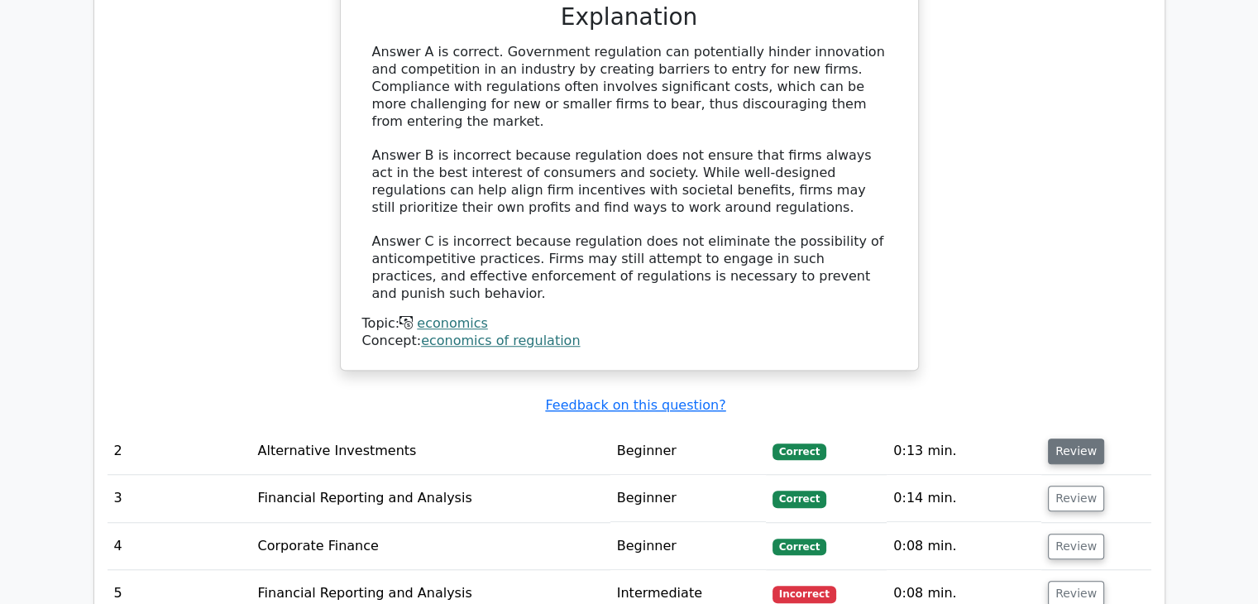
click at [1054, 438] on button "Review" at bounding box center [1076, 451] width 56 height 26
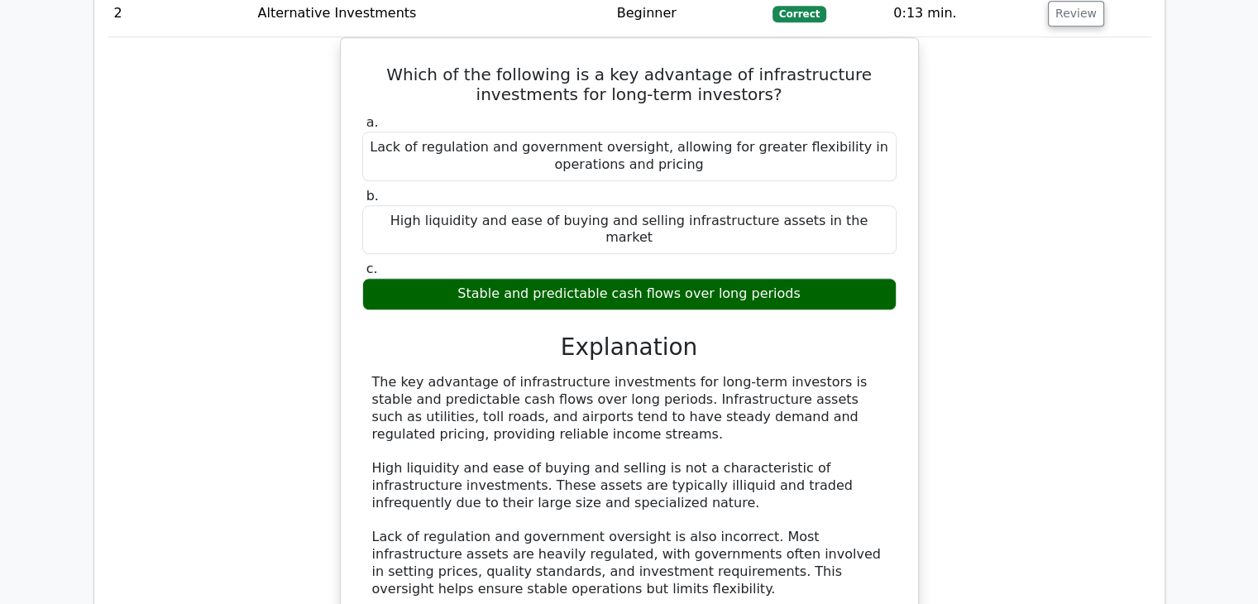
scroll to position [1819, 0]
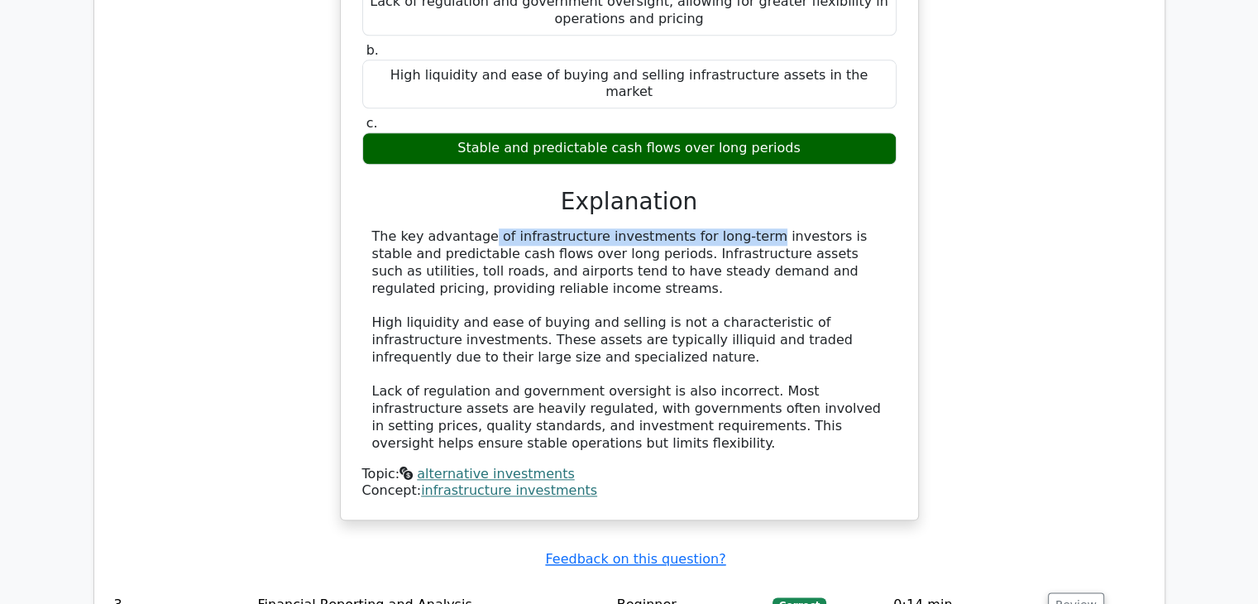
drag, startPoint x: 364, startPoint y: 179, endPoint x: 636, endPoint y: 186, distance: 272.2
click at [636, 228] on div "The key advantage of infrastructure investments for long-term investors is stab…" at bounding box center [629, 339] width 534 height 223
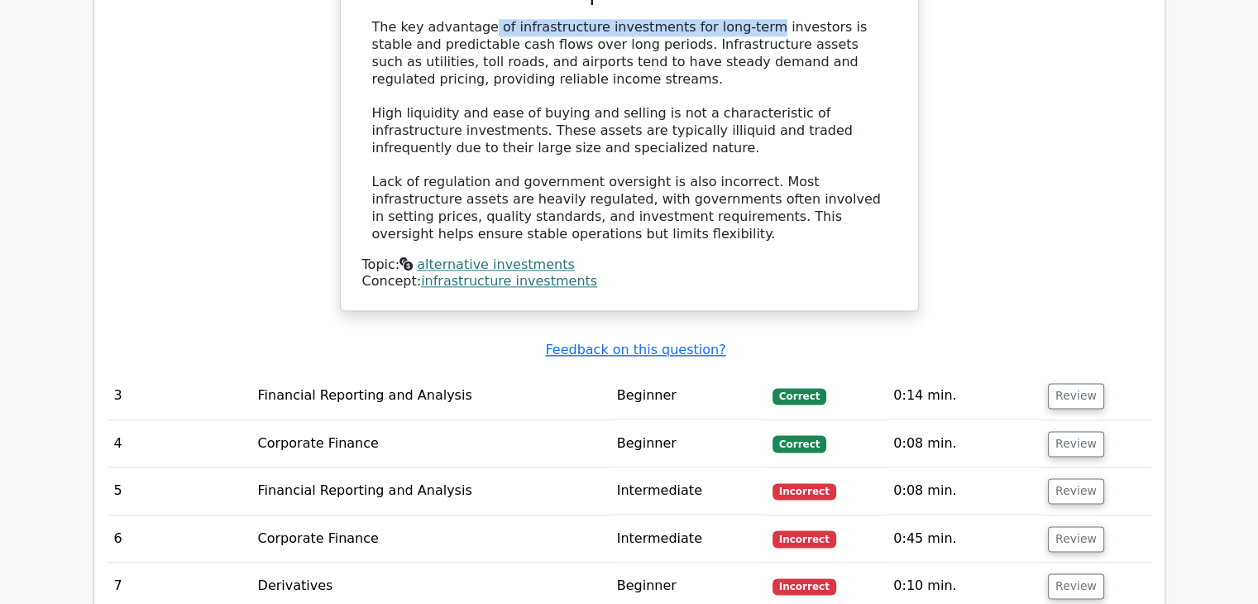
scroll to position [2150, 0]
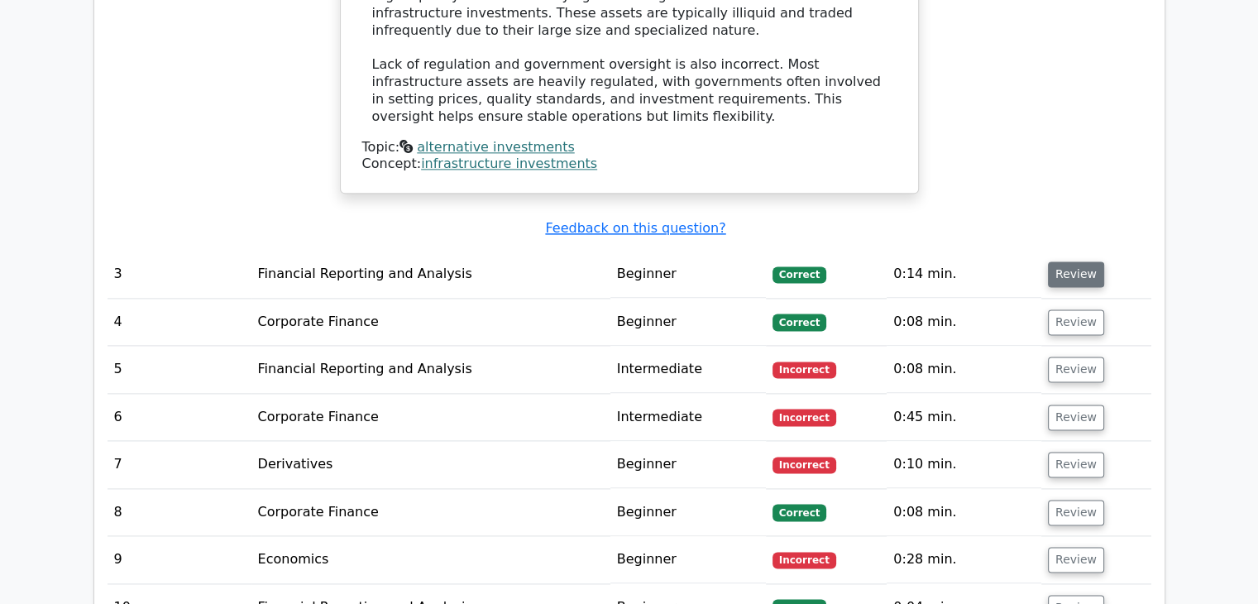
click at [1059, 261] on button "Review" at bounding box center [1076, 274] width 56 height 26
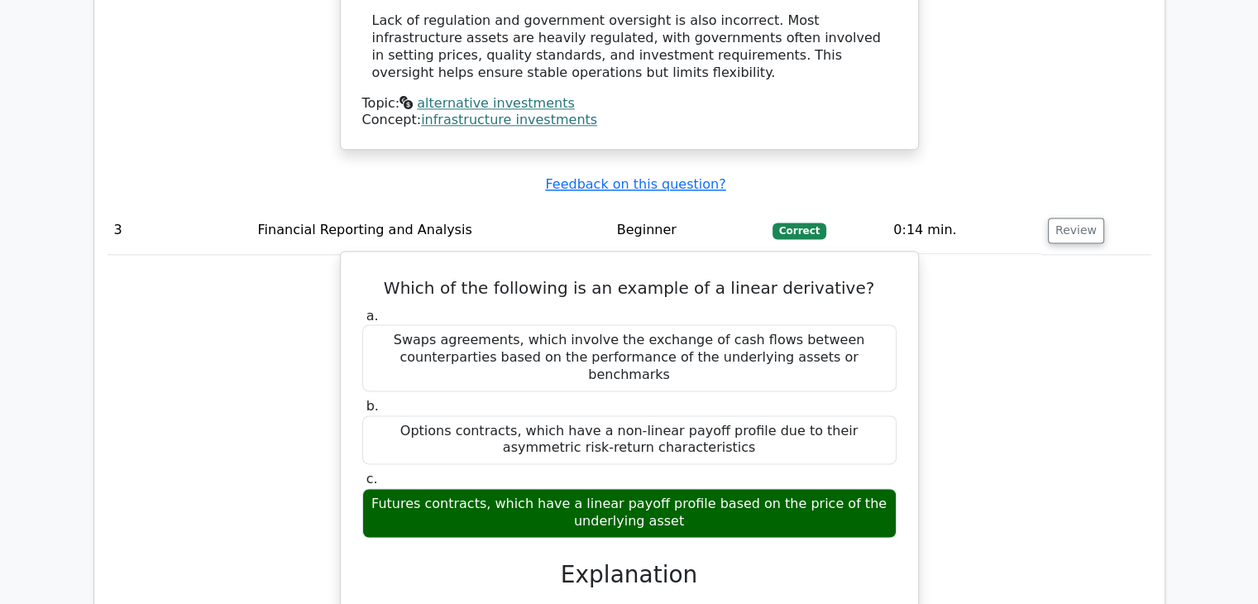
scroll to position [2233, 0]
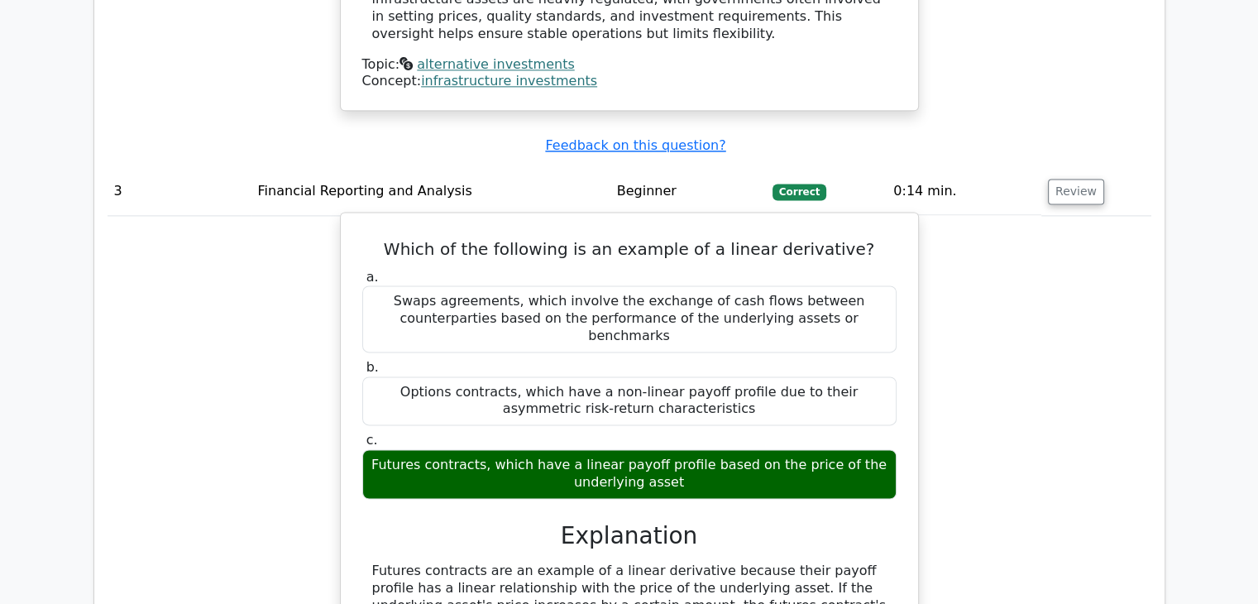
drag, startPoint x: 371, startPoint y: 493, endPoint x: 764, endPoint y: 552, distance: 397.2
copy div "Futures contracts are an example of a linear derivative because their payoff pr…"
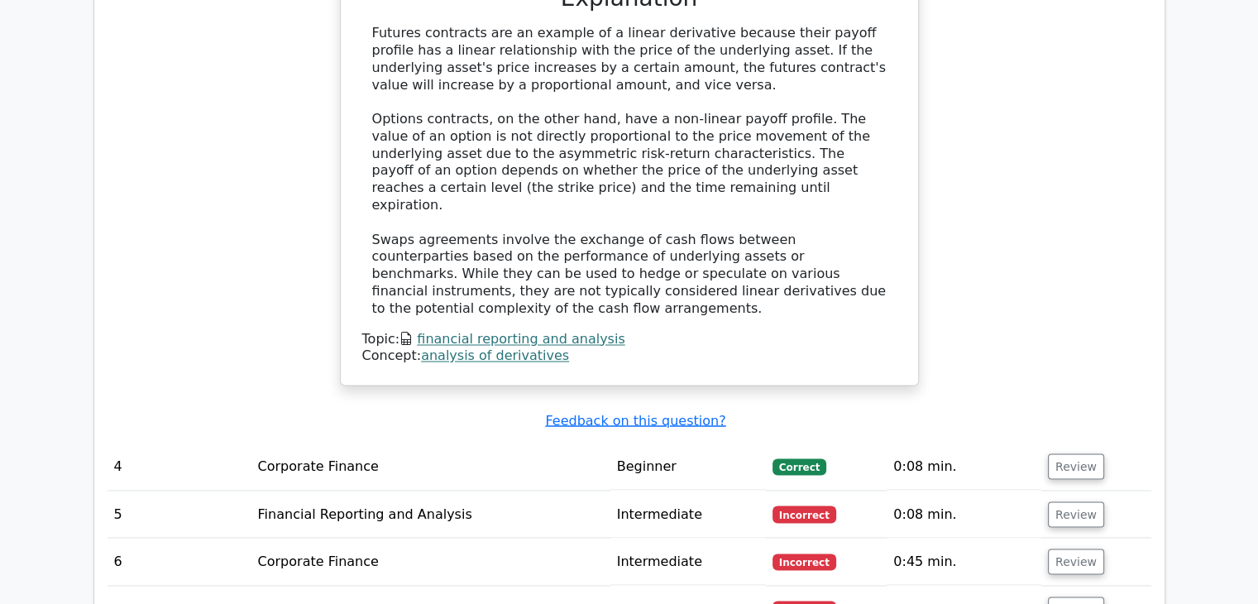
scroll to position [2894, 0]
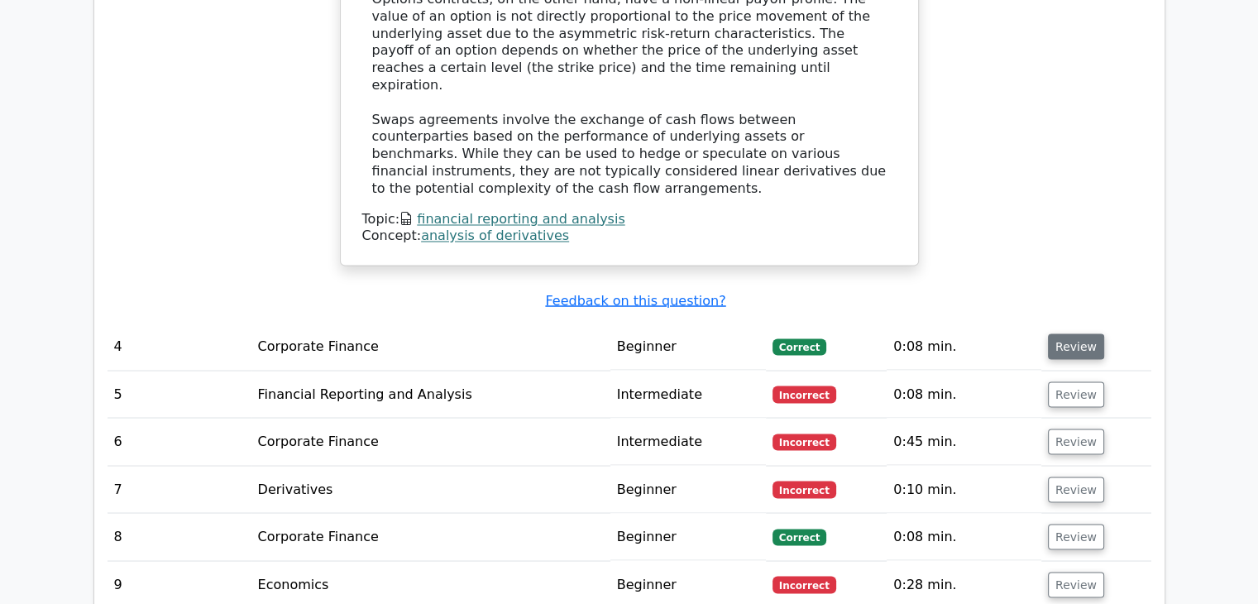
click at [1079, 333] on button "Review" at bounding box center [1076, 346] width 56 height 26
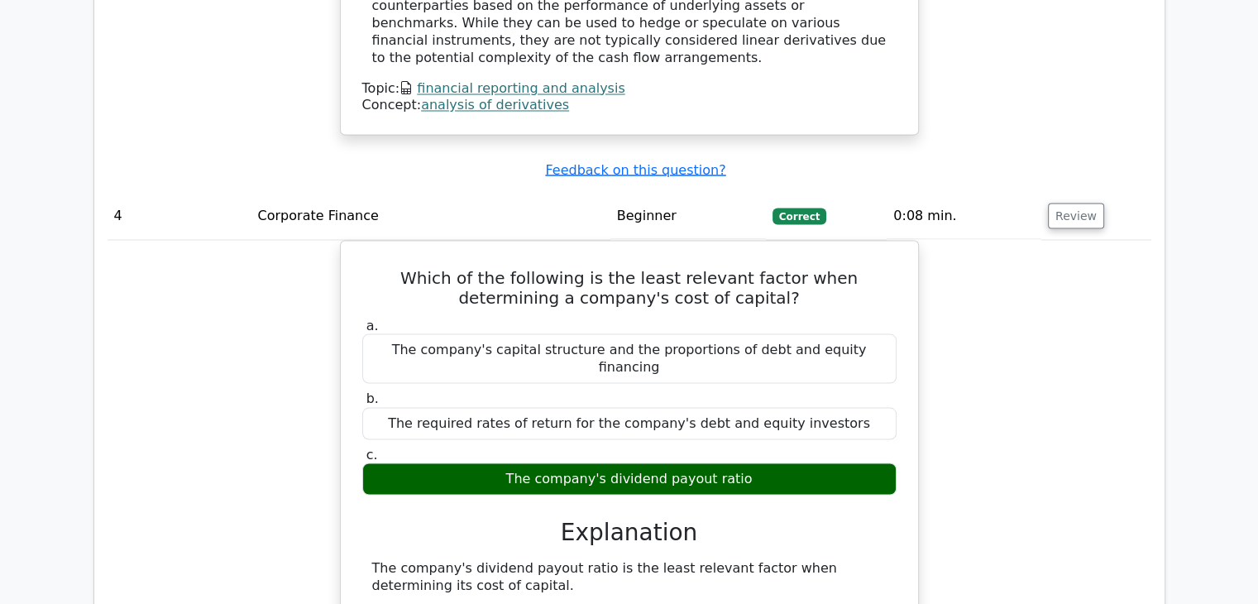
scroll to position [3225, 0]
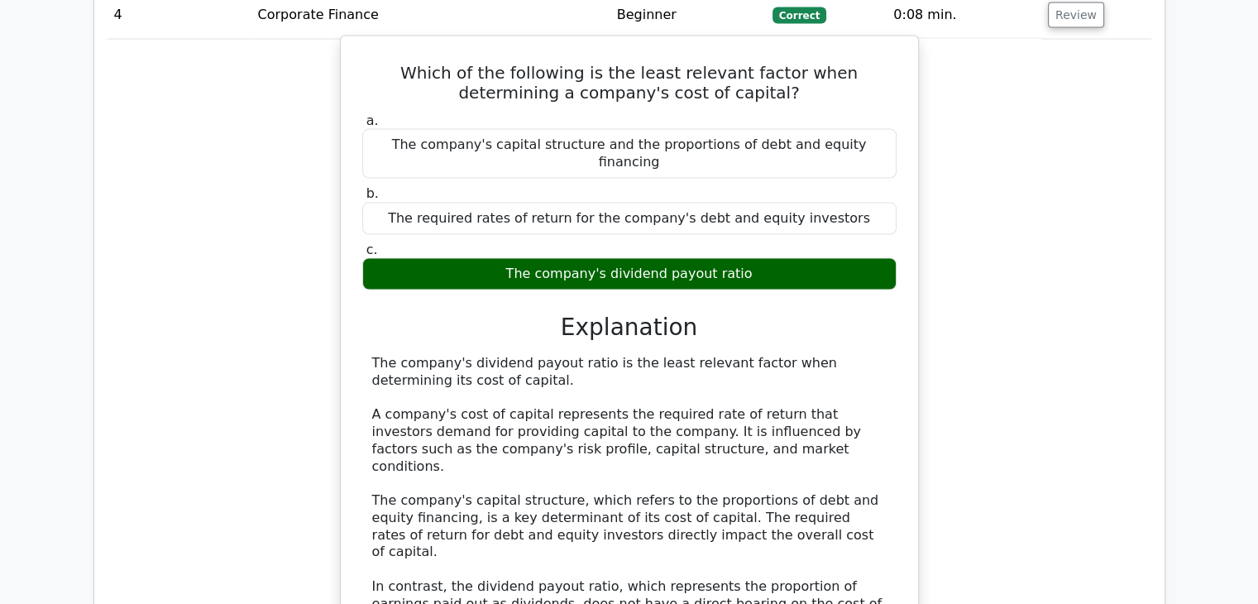
drag, startPoint x: 370, startPoint y: 232, endPoint x: 497, endPoint y: 259, distance: 129.4
click at [497, 355] on div "The company's dividend payout ratio is the least relevant factor when determini…" at bounding box center [629, 509] width 534 height 309
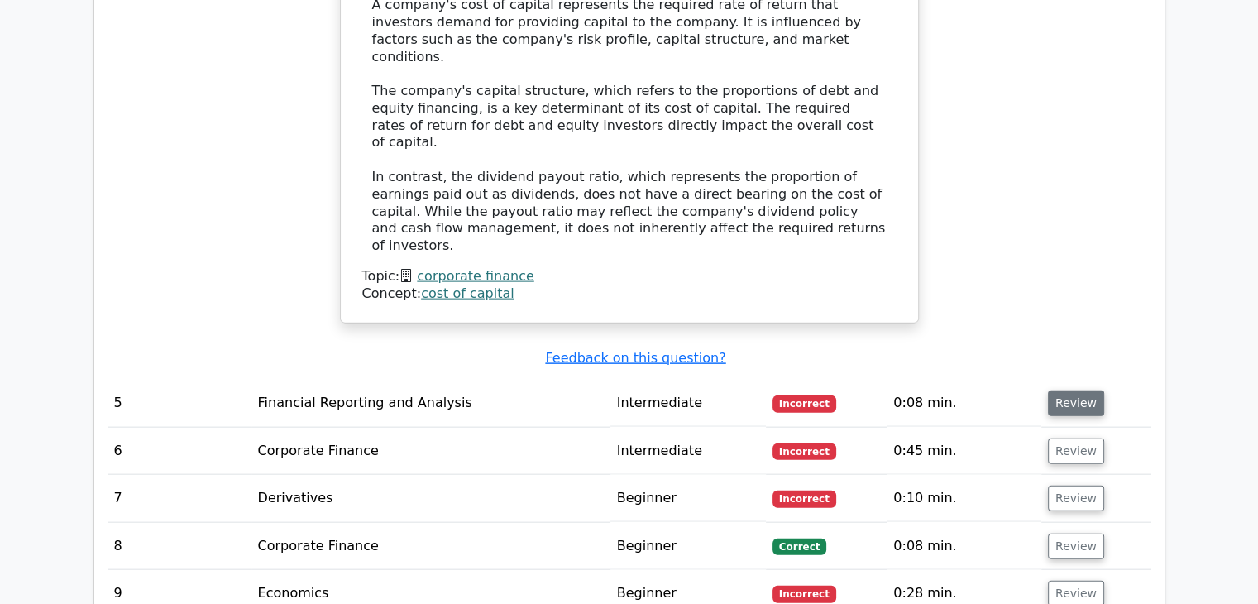
click at [1082, 390] on button "Review" at bounding box center [1076, 403] width 56 height 26
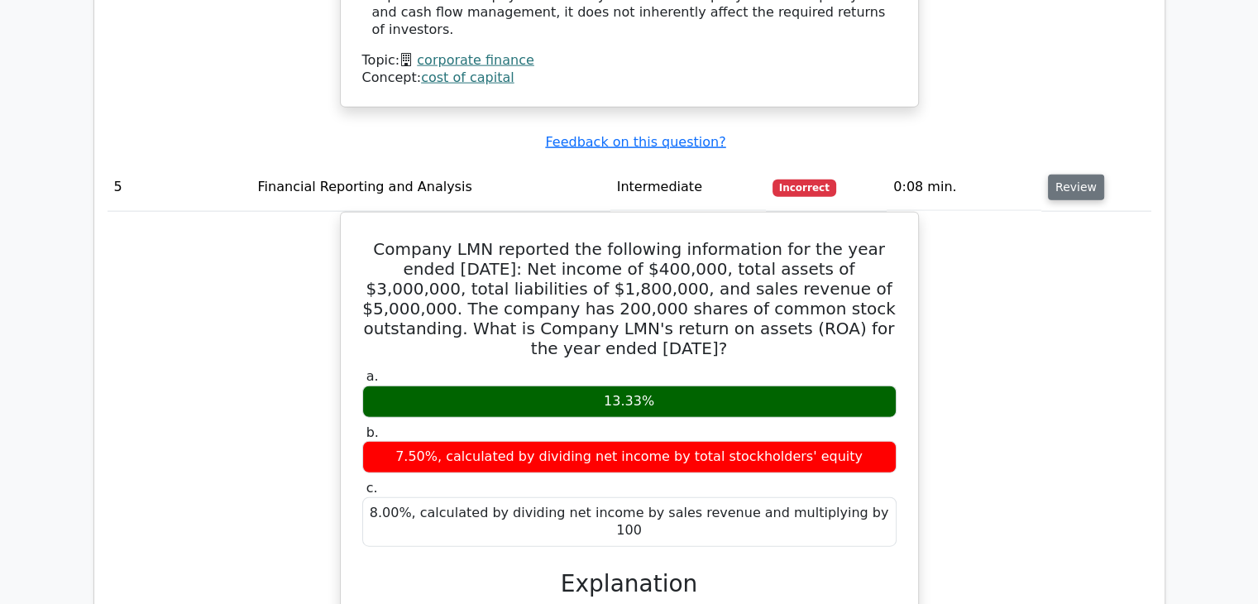
scroll to position [3969, 0]
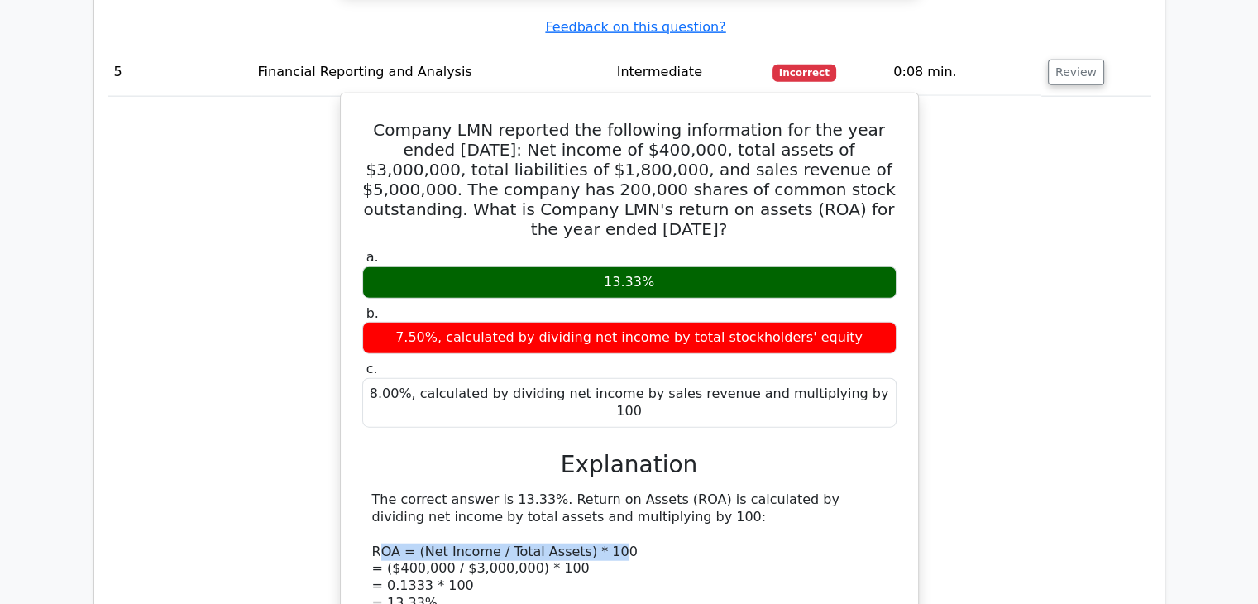
drag, startPoint x: 378, startPoint y: 346, endPoint x: 595, endPoint y: 346, distance: 217.5
click at [595, 491] on div "The correct answer is 13.33%. Return on Assets (ROA) is calculated by dividing …" at bounding box center [629, 602] width 514 height 223
drag, startPoint x: 370, startPoint y: 352, endPoint x: 609, endPoint y: 351, distance: 238.2
click at [609, 491] on div "The correct answer is 13.33%. Return on Assets (ROA) is calculated by dividing …" at bounding box center [629, 602] width 534 height 223
copy div "ROA = (Net Income / Total Assets) * 100"
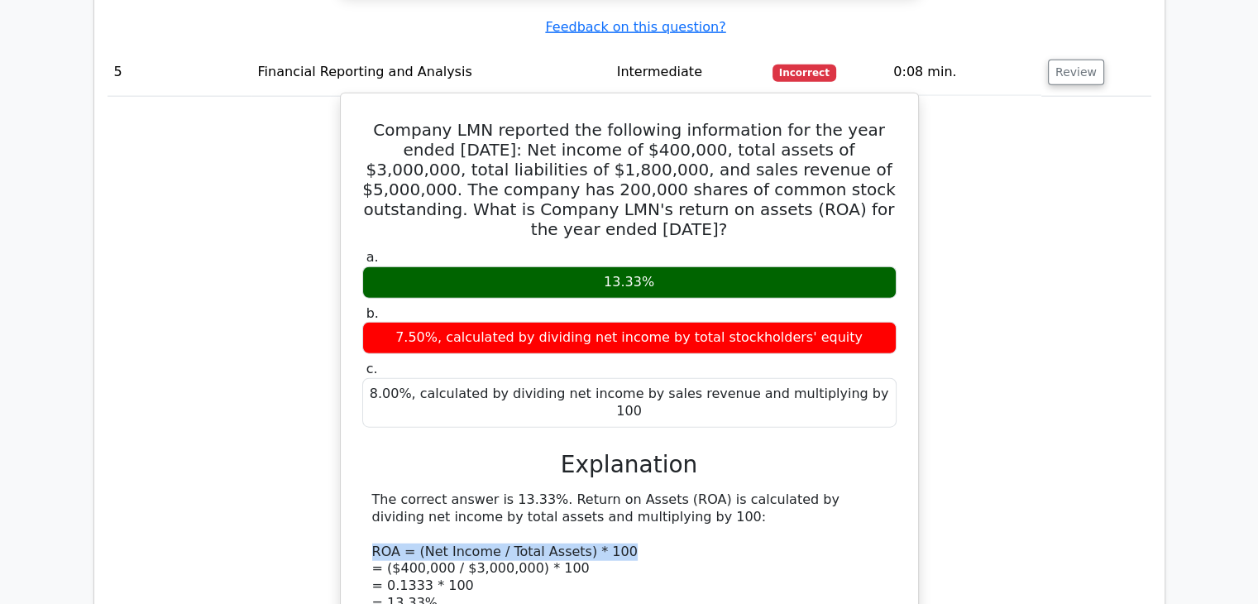
scroll to position [3887, 0]
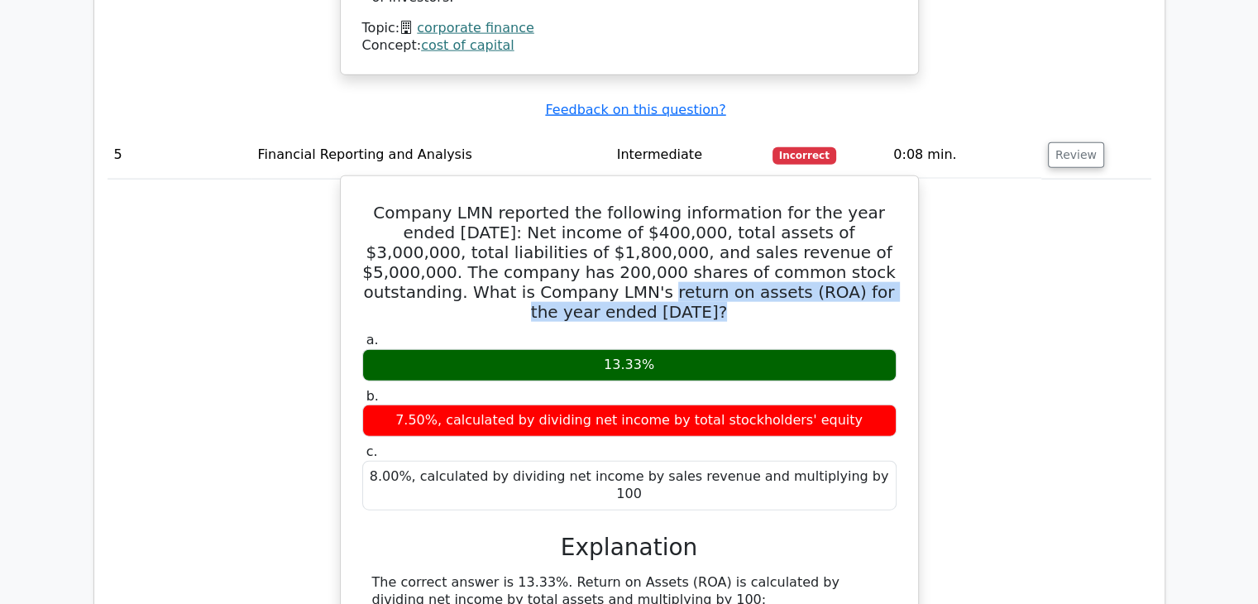
drag, startPoint x: 402, startPoint y: 117, endPoint x: 775, endPoint y: 116, distance: 372.9
click at [775, 203] on h5 "Company LMN reported the following information for the year ended [DATE]: Net i…" at bounding box center [630, 262] width 538 height 119
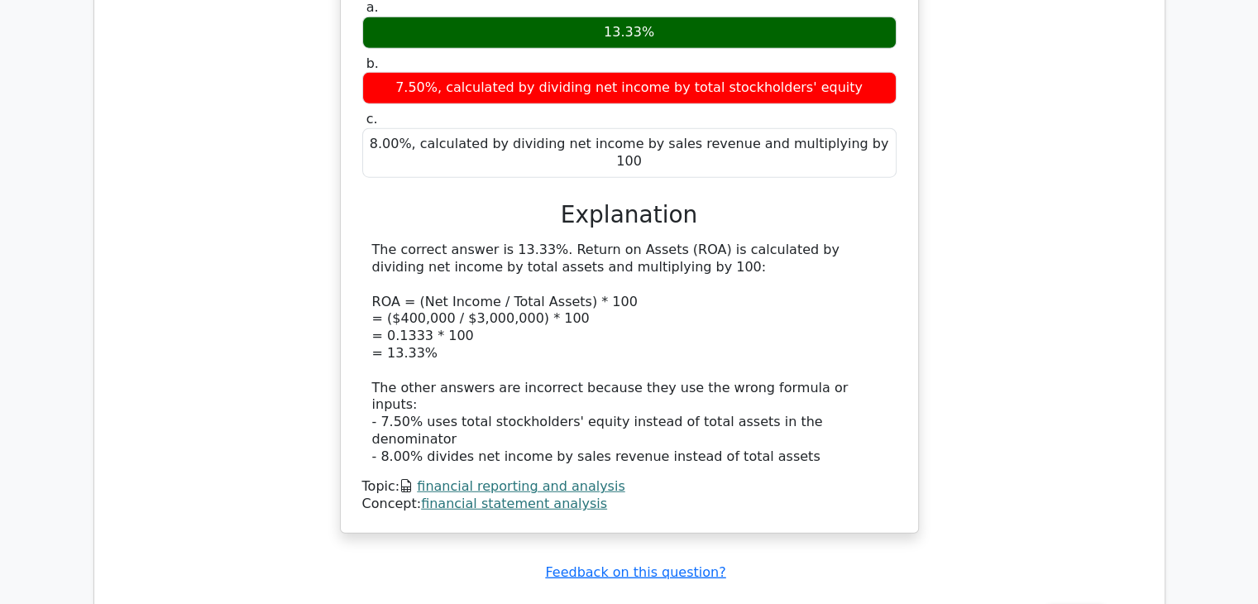
scroll to position [4465, 0]
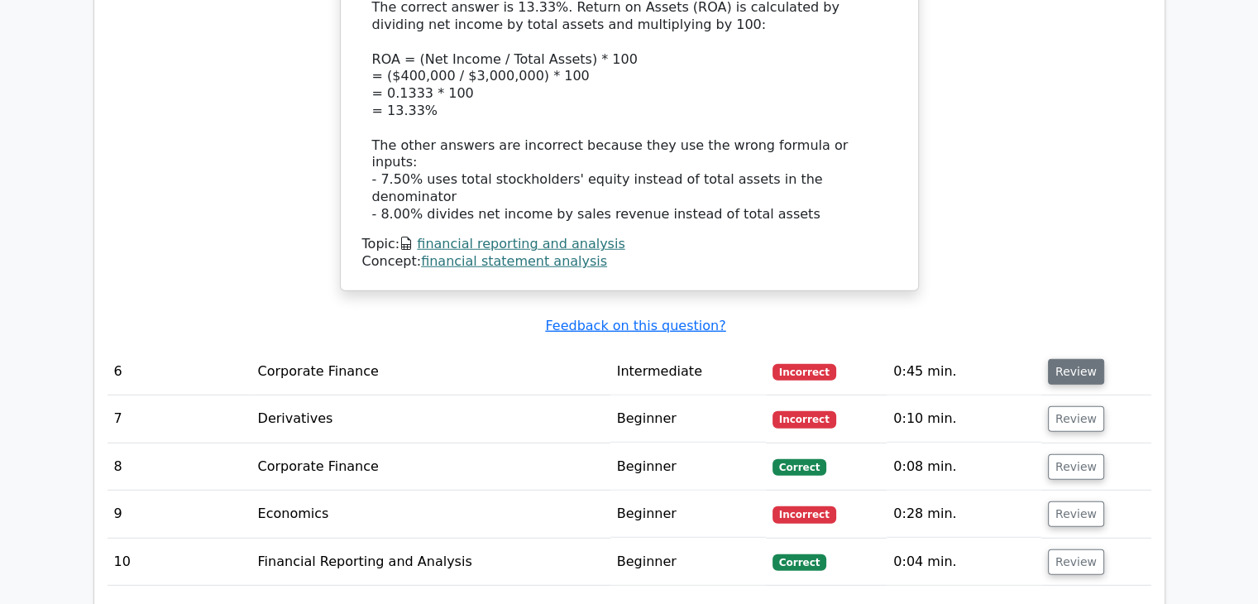
click at [1054, 359] on button "Review" at bounding box center [1076, 372] width 56 height 26
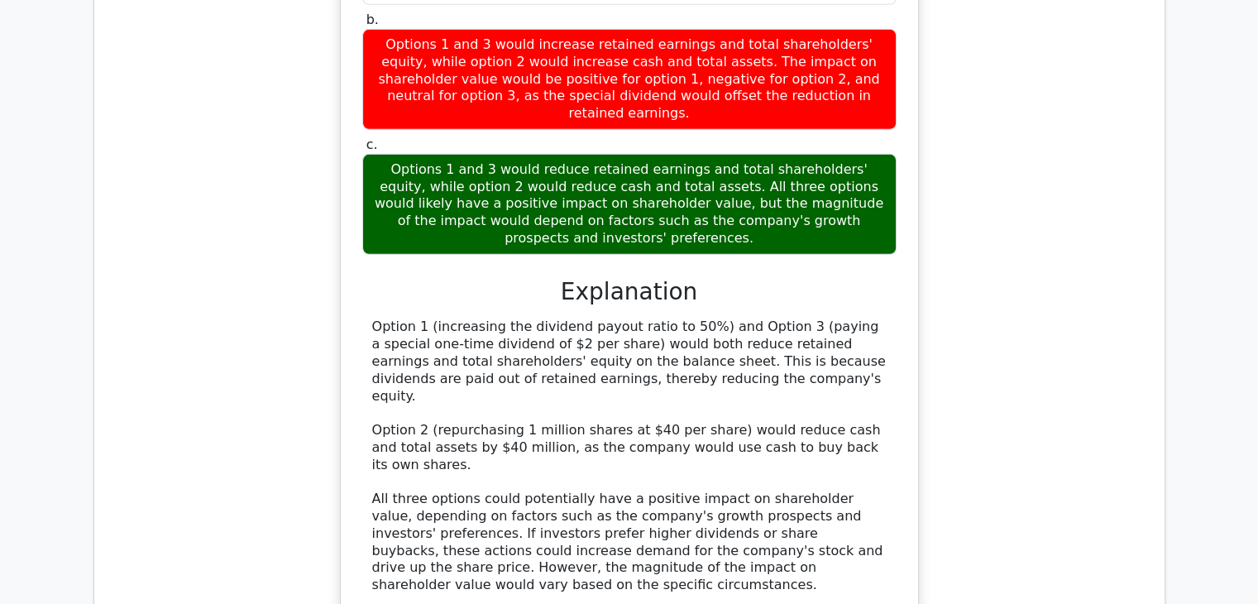
scroll to position [5540, 0]
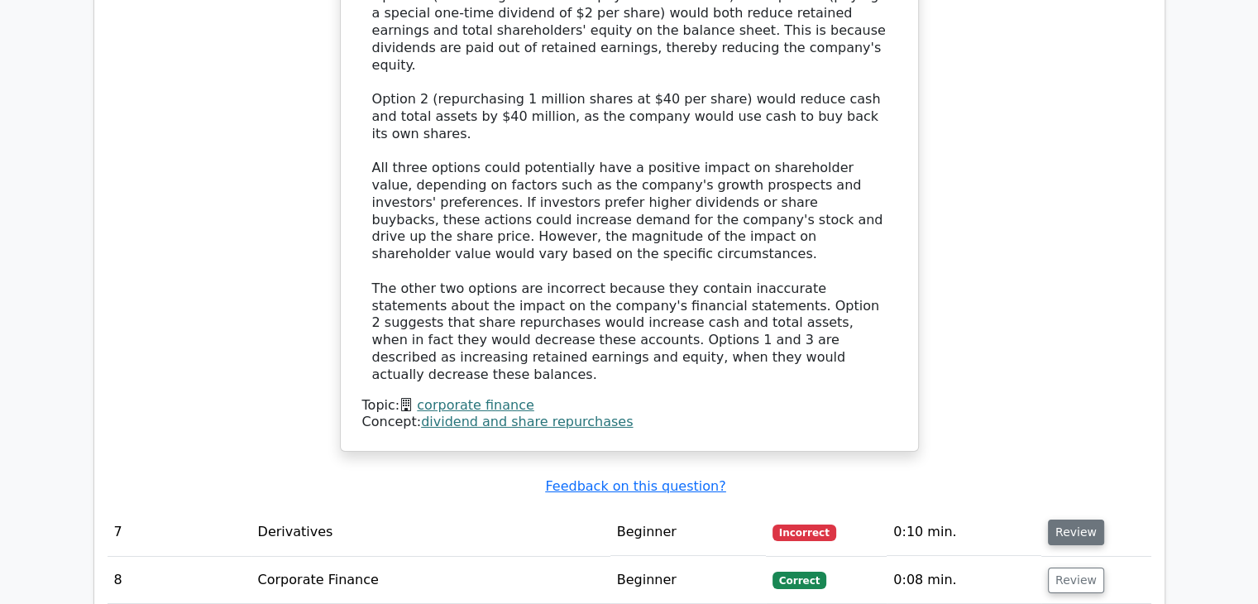
click at [1048, 519] on button "Review" at bounding box center [1076, 532] width 56 height 26
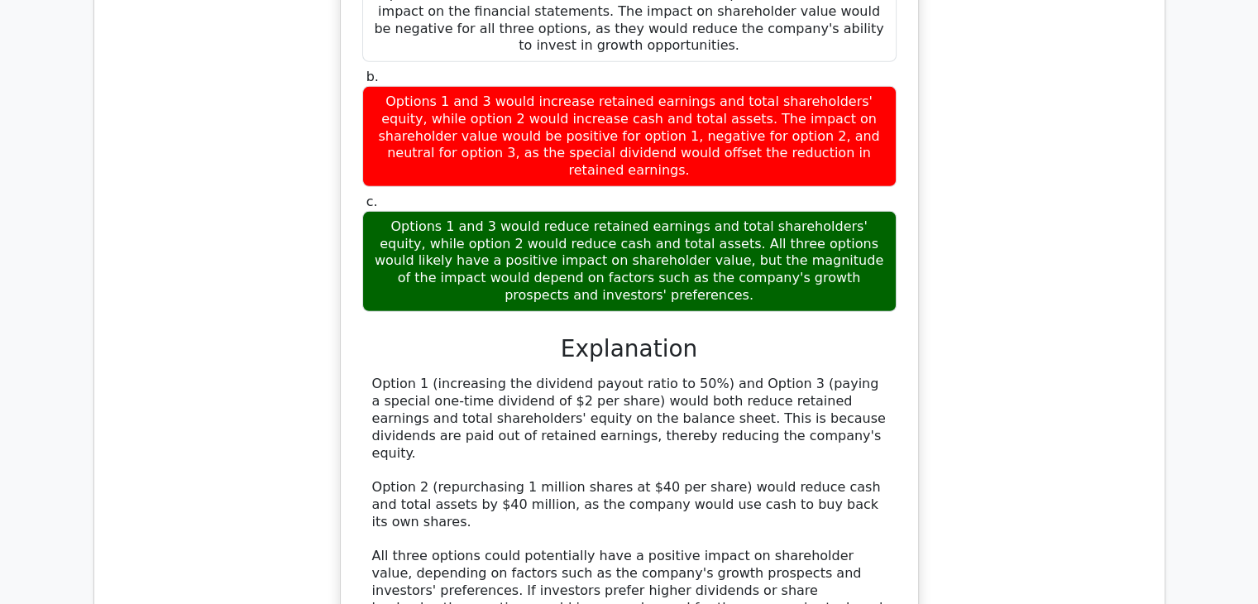
scroll to position [5127, 0]
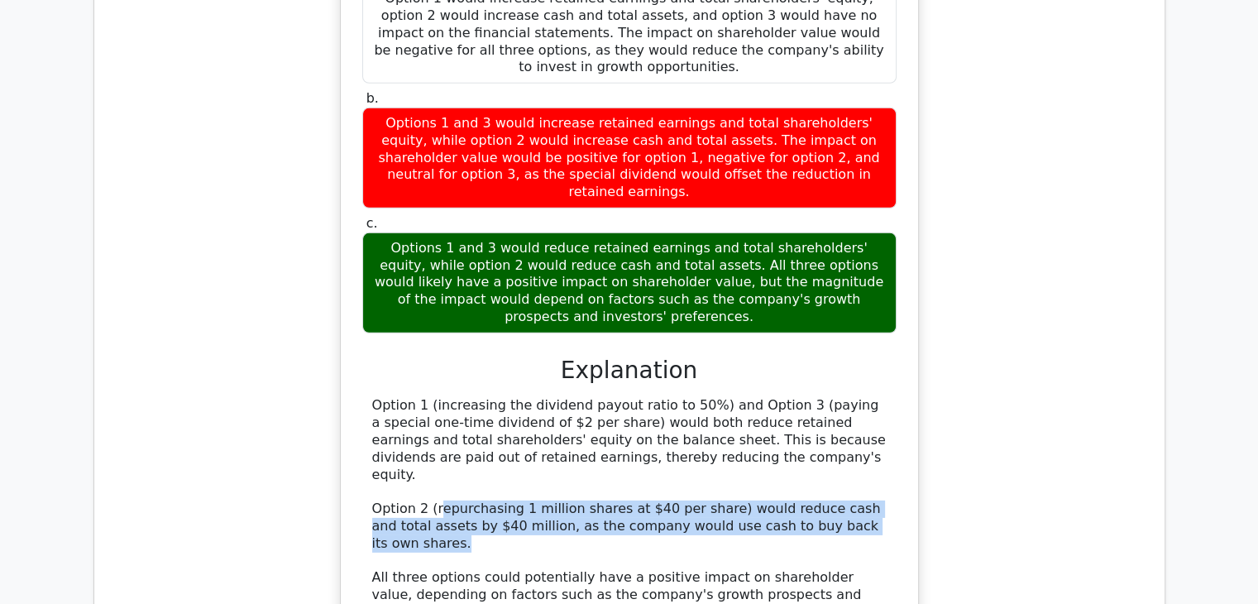
drag, startPoint x: 437, startPoint y: 184, endPoint x: 864, endPoint y: 203, distance: 427.9
click at [864, 397] on div "Option 1 (increasing the dividend payout ratio to 50%) and Option 3 (paying a s…" at bounding box center [629, 594] width 514 height 395
copy div "epurchasing 1 million shares at $40 per share) would reduce cash and total asse…"
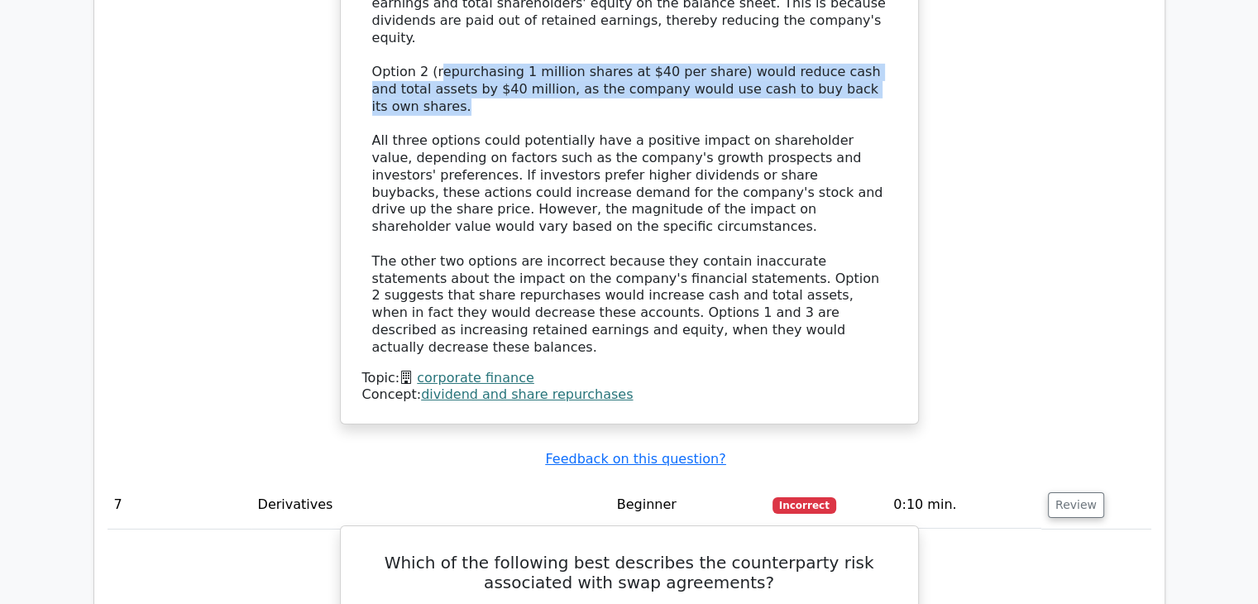
scroll to position [5706, 0]
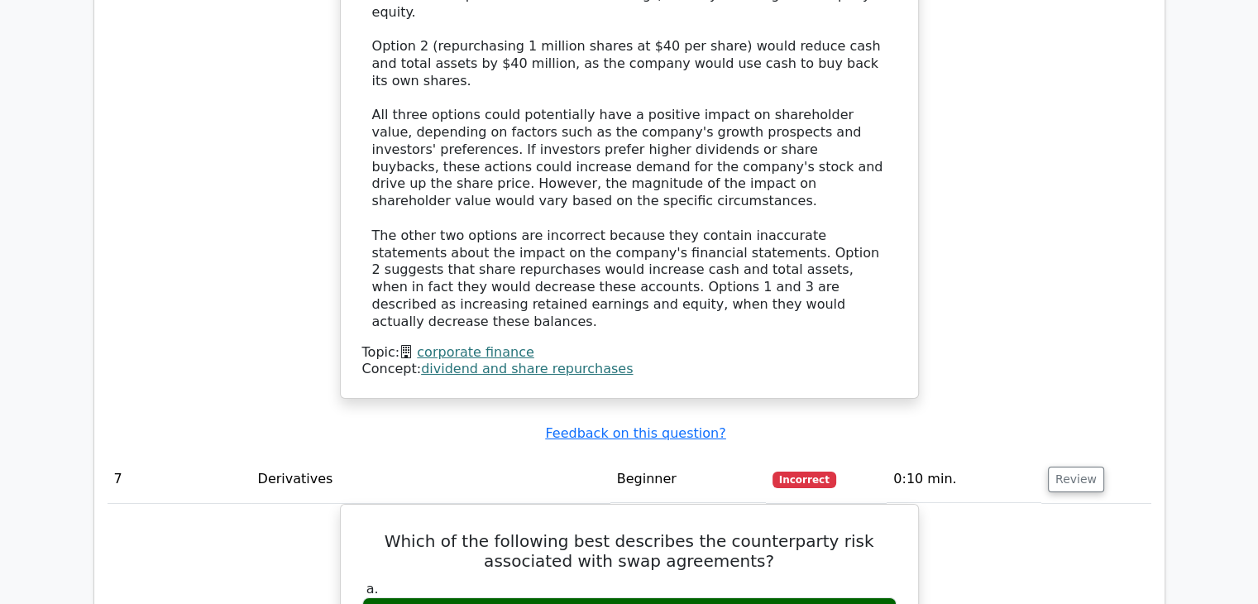
scroll to position [5623, 0]
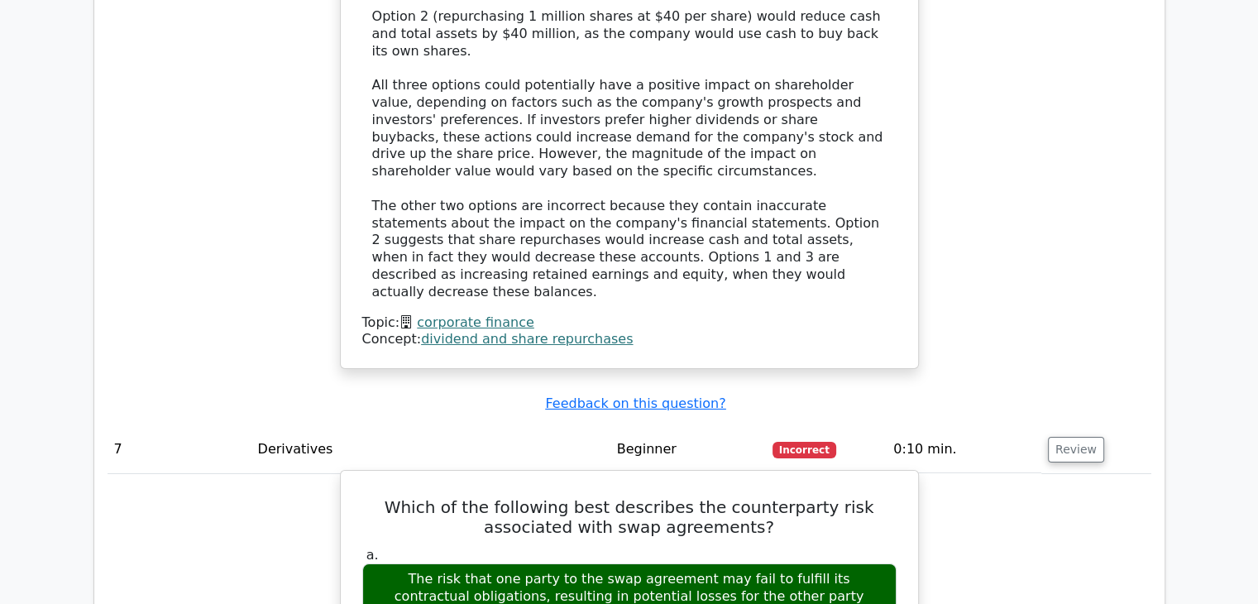
drag, startPoint x: 360, startPoint y: 546, endPoint x: 832, endPoint y: 566, distance: 472.6
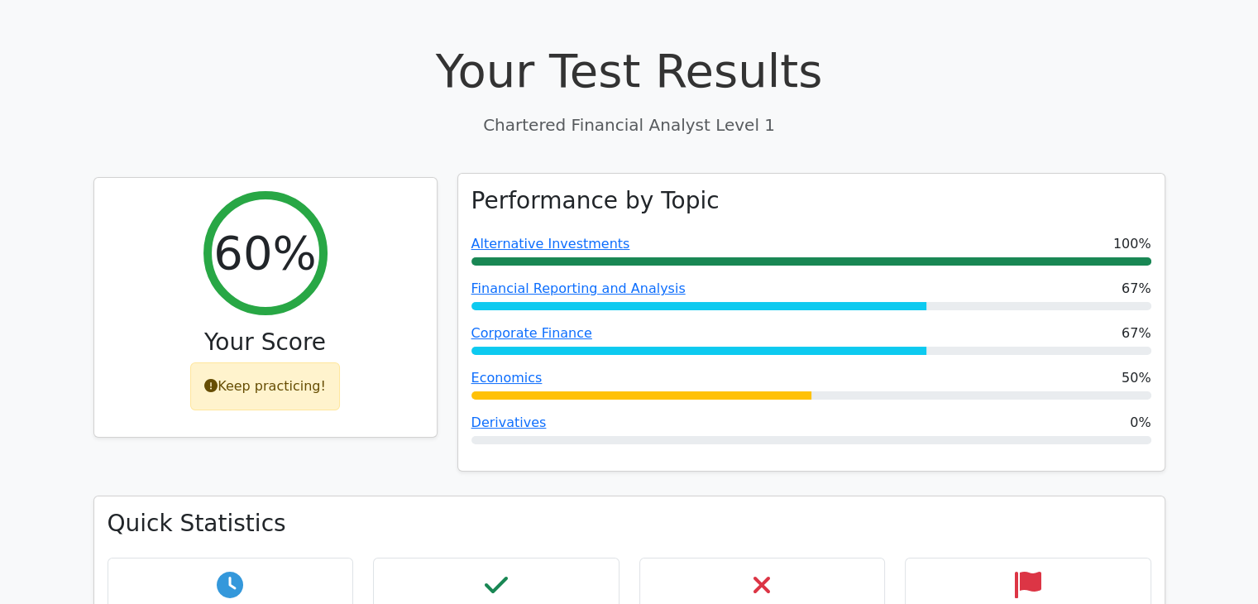
scroll to position [0, 0]
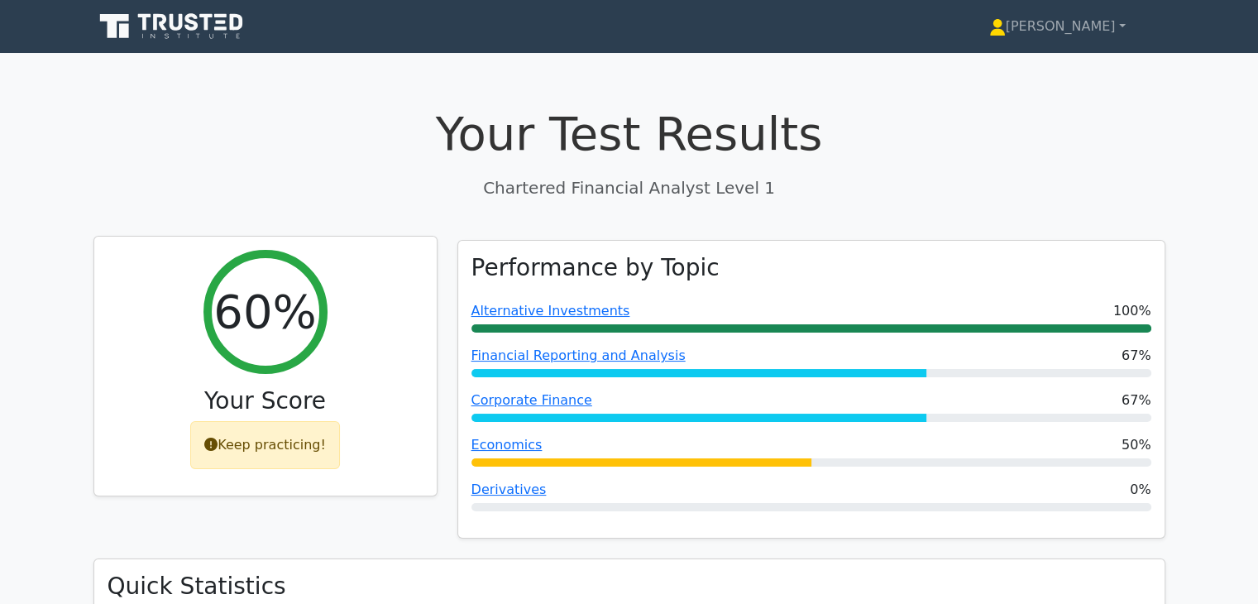
click at [251, 447] on div "Keep practicing!" at bounding box center [265, 445] width 150 height 48
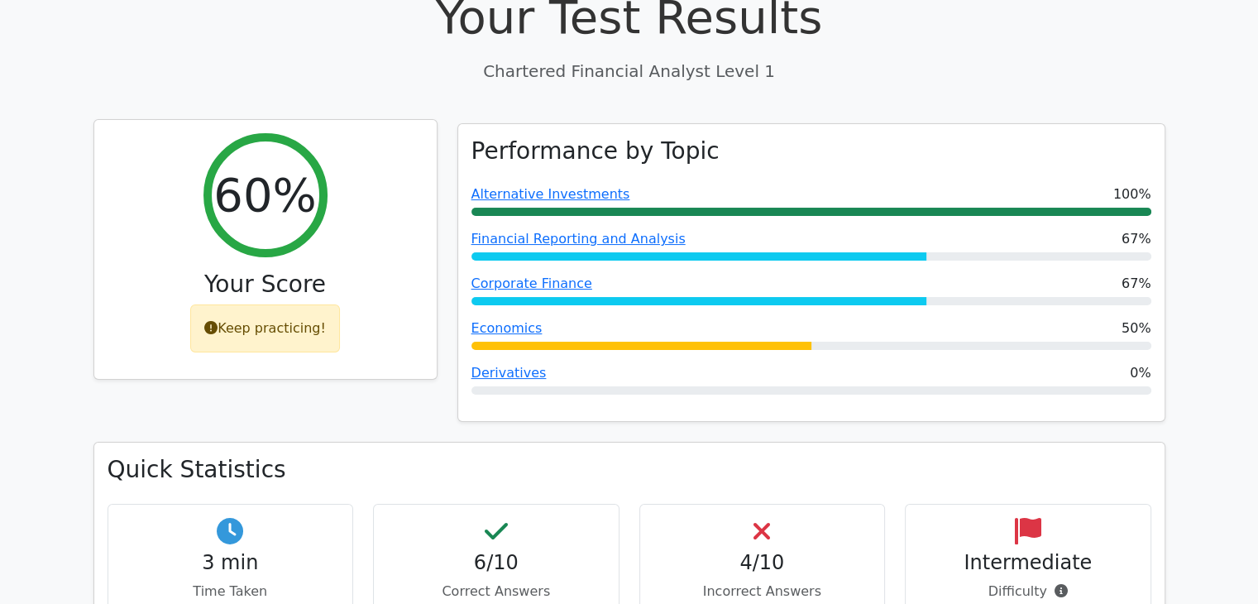
scroll to position [165, 0]
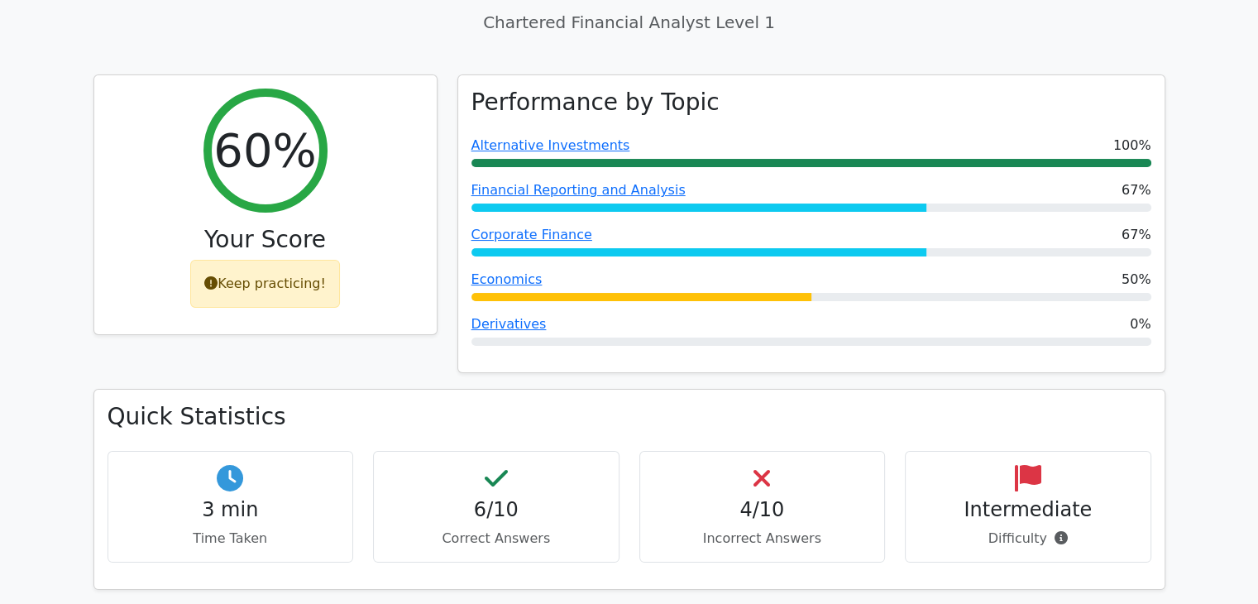
click at [981, 523] on div "Intermediate Difficulty" at bounding box center [1028, 507] width 246 height 112
click at [984, 511] on h4 "Intermediate" at bounding box center [1028, 510] width 218 height 24
